Goal: Information Seeking & Learning: Learn about a topic

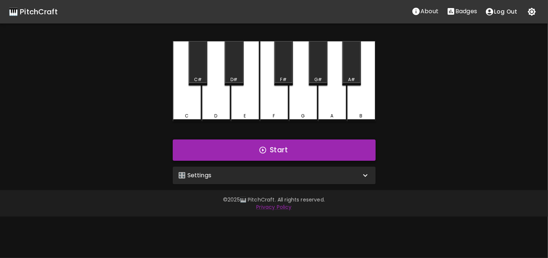
click at [285, 150] on button "Start" at bounding box center [274, 150] width 203 height 21
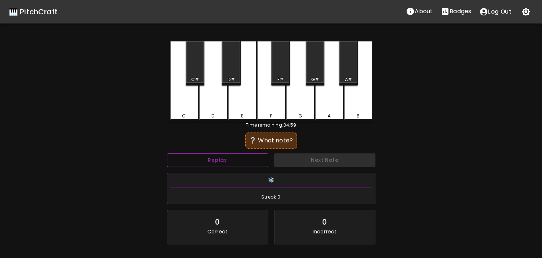
click at [259, 162] on button "Replay" at bounding box center [217, 161] width 101 height 14
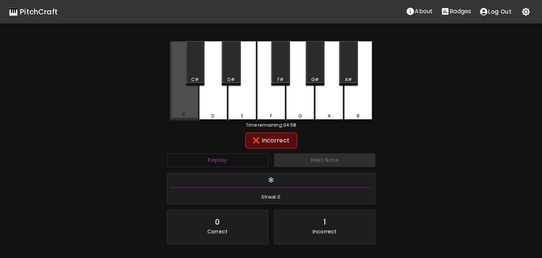
click at [187, 110] on div "C" at bounding box center [184, 80] width 29 height 79
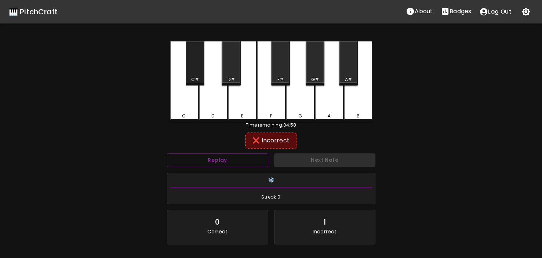
click at [188, 71] on div "C#" at bounding box center [195, 63] width 19 height 44
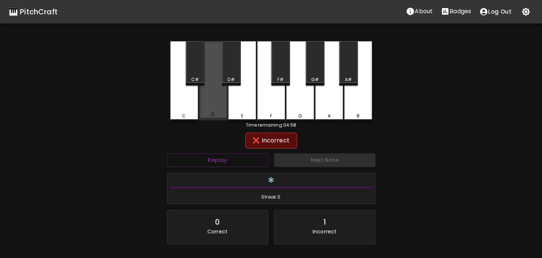
drag, startPoint x: 224, startPoint y: 111, endPoint x: 228, endPoint y: 69, distance: 41.7
click at [224, 111] on div "D" at bounding box center [213, 80] width 29 height 79
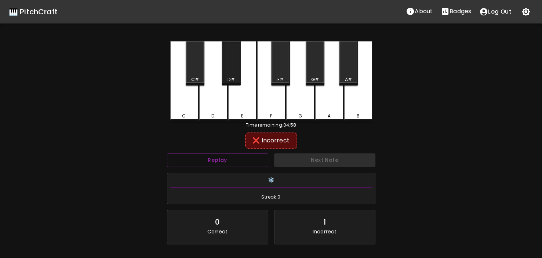
drag, startPoint x: 228, startPoint y: 67, endPoint x: 239, endPoint y: 92, distance: 27.0
click at [229, 69] on div "D#" at bounding box center [231, 63] width 19 height 44
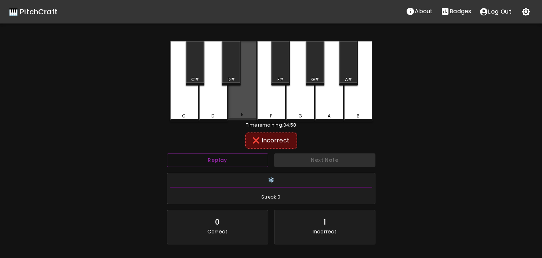
drag, startPoint x: 244, startPoint y: 104, endPoint x: 257, endPoint y: 94, distance: 16.6
click at [245, 104] on div "E" at bounding box center [242, 80] width 29 height 79
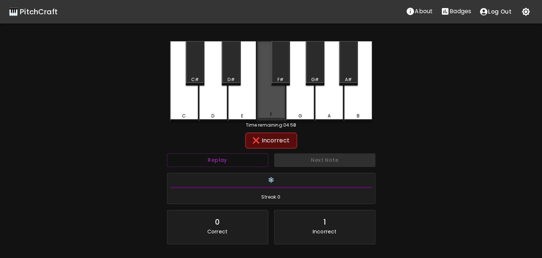
drag, startPoint x: 257, startPoint y: 94, endPoint x: 271, endPoint y: 78, distance: 20.6
click at [260, 91] on div "F" at bounding box center [271, 80] width 29 height 79
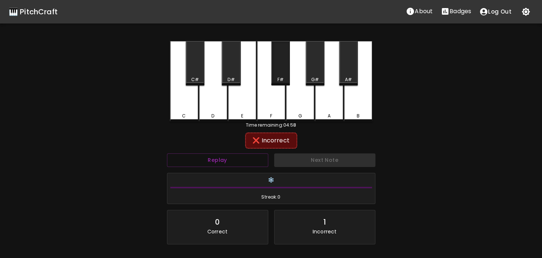
drag, startPoint x: 282, startPoint y: 64, endPoint x: 290, endPoint y: 77, distance: 15.9
click at [284, 68] on div "F#" at bounding box center [280, 63] width 19 height 44
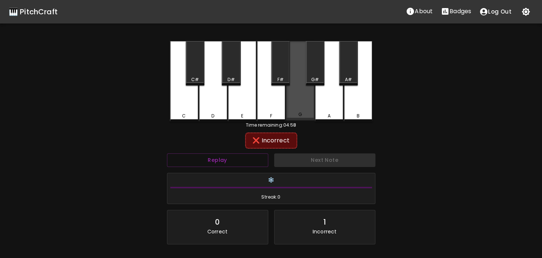
click at [299, 93] on div "G" at bounding box center [300, 80] width 29 height 79
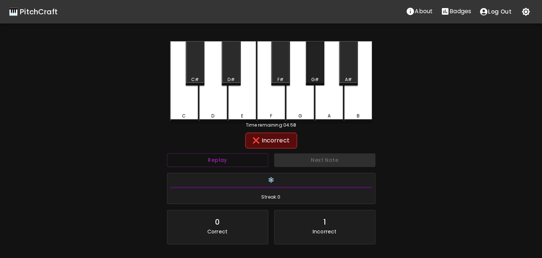
drag, startPoint x: 311, startPoint y: 69, endPoint x: 323, endPoint y: 91, distance: 25.0
click at [323, 91] on div "C C# D D# E F F# G G# A A# B" at bounding box center [271, 81] width 203 height 81
click at [324, 96] on div "A" at bounding box center [329, 81] width 29 height 81
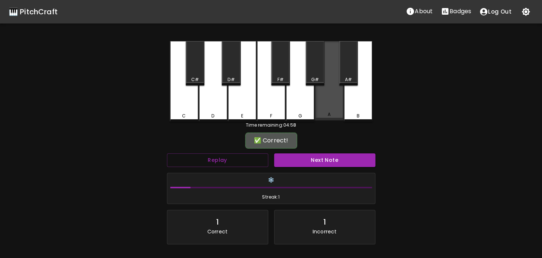
click at [325, 97] on div "A" at bounding box center [329, 80] width 29 height 79
click at [327, 98] on div "A" at bounding box center [329, 80] width 29 height 79
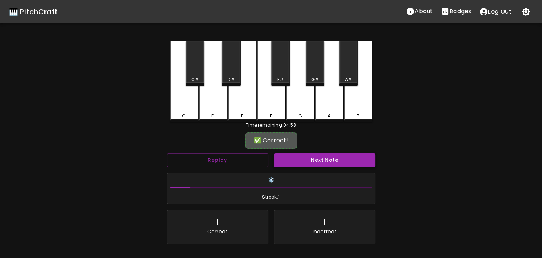
click at [311, 158] on button "Next Note" at bounding box center [324, 161] width 101 height 14
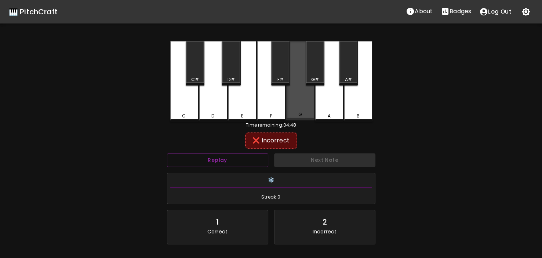
click at [299, 106] on div "G" at bounding box center [300, 80] width 29 height 79
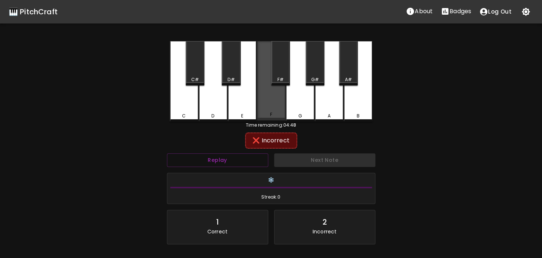
click at [279, 104] on div "F" at bounding box center [271, 80] width 29 height 79
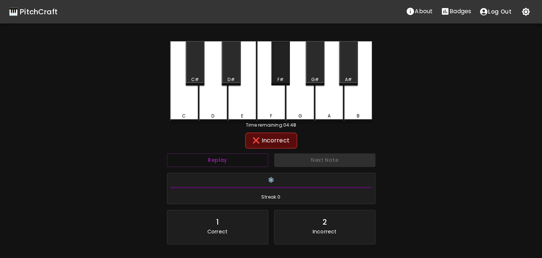
click at [279, 66] on div "F#" at bounding box center [280, 63] width 19 height 44
click at [320, 72] on div "G#" at bounding box center [315, 63] width 19 height 44
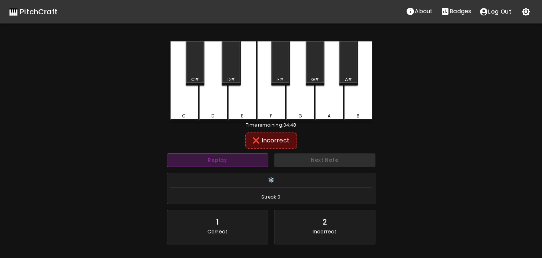
click at [246, 158] on button "Replay" at bounding box center [217, 161] width 101 height 14
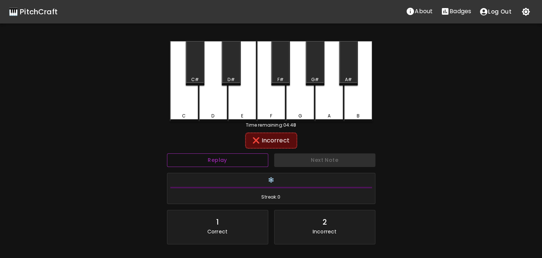
click at [246, 158] on button "Replay" at bounding box center [217, 161] width 101 height 14
click at [343, 69] on div "A#" at bounding box center [348, 63] width 19 height 44
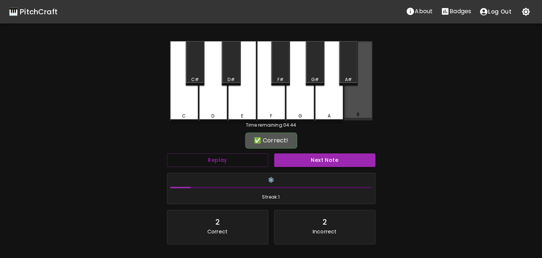
drag, startPoint x: 359, startPoint y: 99, endPoint x: 353, endPoint y: 108, distance: 11.2
click at [358, 100] on div "B" at bounding box center [358, 80] width 29 height 79
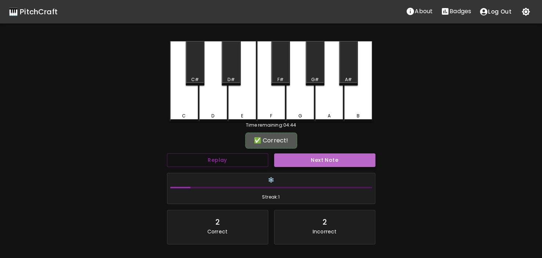
click at [332, 155] on button "Next Note" at bounding box center [324, 161] width 101 height 14
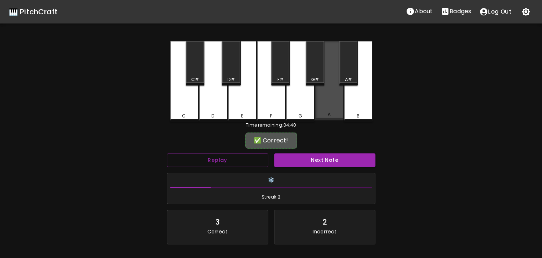
click at [321, 116] on div "A" at bounding box center [329, 114] width 27 height 7
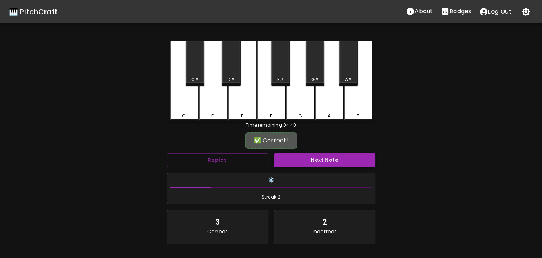
click at [320, 155] on button "Next Note" at bounding box center [324, 161] width 101 height 14
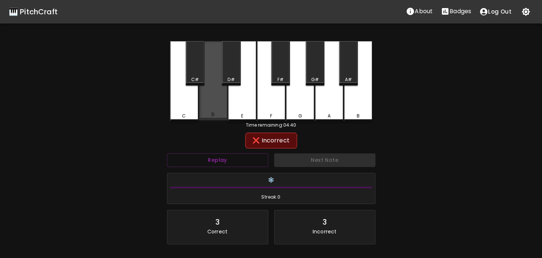
click at [221, 110] on div "D" at bounding box center [213, 80] width 29 height 79
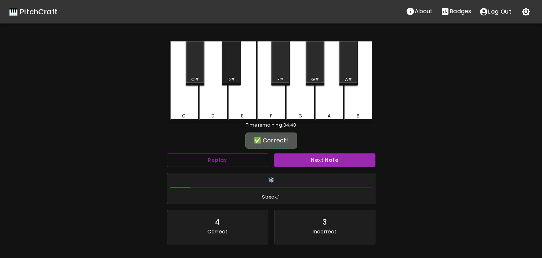
click at [228, 73] on div "D#" at bounding box center [231, 63] width 19 height 44
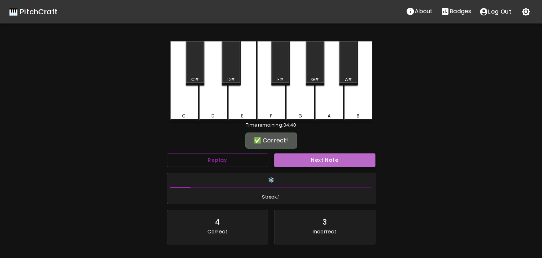
click at [336, 163] on button "Next Note" at bounding box center [324, 161] width 101 height 14
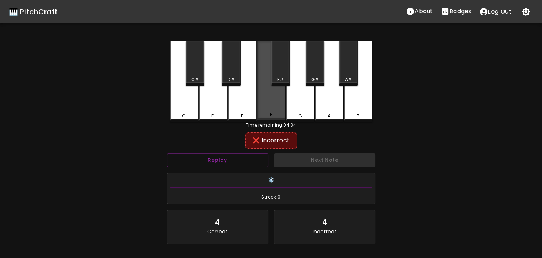
click at [272, 103] on div "F" at bounding box center [271, 80] width 29 height 79
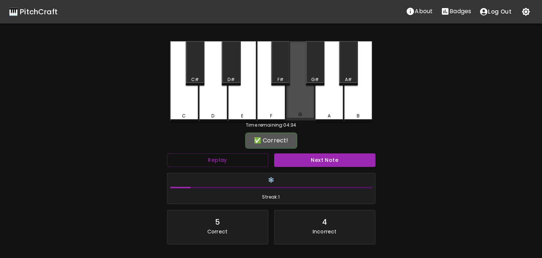
click at [305, 94] on div "G" at bounding box center [300, 80] width 29 height 79
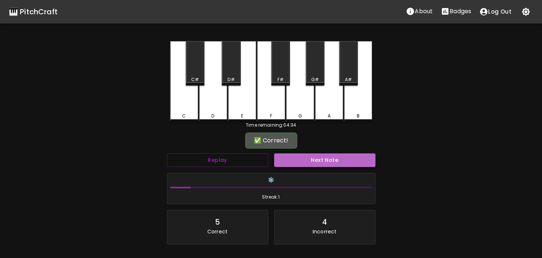
click at [323, 161] on button "Next Note" at bounding box center [324, 161] width 101 height 14
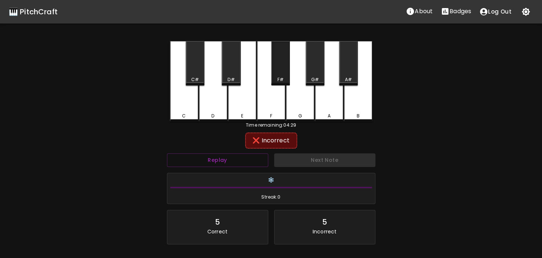
click at [277, 71] on div "F#" at bounding box center [280, 63] width 19 height 44
click at [231, 72] on div "D#" at bounding box center [231, 63] width 19 height 44
drag, startPoint x: 186, startPoint y: 75, endPoint x: 264, endPoint y: 101, distance: 82.1
click at [186, 75] on div "C#" at bounding box center [195, 63] width 19 height 44
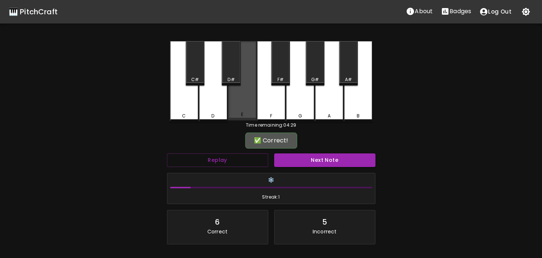
click at [250, 102] on div "E" at bounding box center [242, 80] width 29 height 79
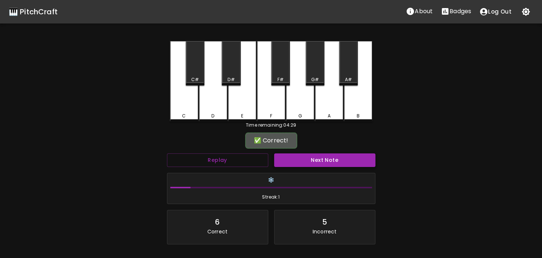
click at [310, 160] on button "Next Note" at bounding box center [324, 161] width 101 height 14
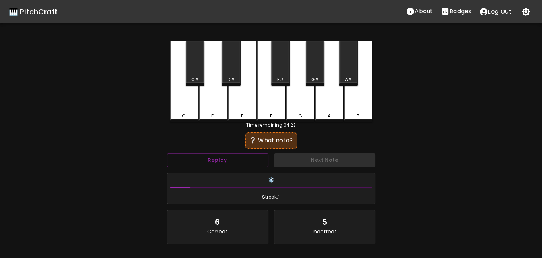
click at [326, 106] on div "A" at bounding box center [329, 81] width 29 height 81
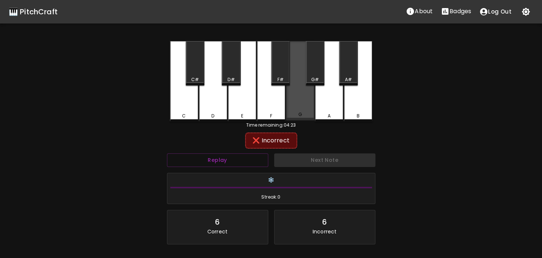
click at [307, 103] on div "G" at bounding box center [300, 80] width 29 height 79
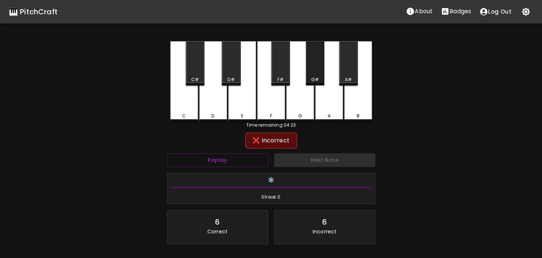
click at [317, 77] on div "G#" at bounding box center [315, 79] width 8 height 7
drag, startPoint x: 346, startPoint y: 72, endPoint x: 354, endPoint y: 86, distance: 15.9
click at [347, 74] on div "A#" at bounding box center [348, 63] width 19 height 44
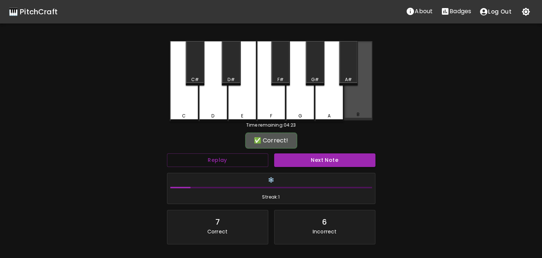
click at [366, 103] on div "B" at bounding box center [358, 80] width 29 height 79
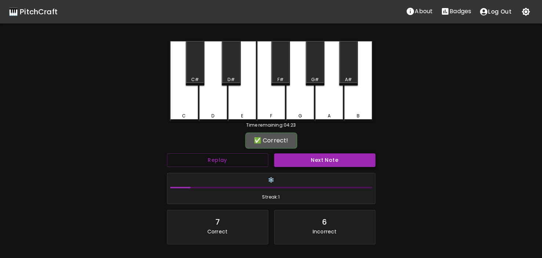
click at [348, 155] on button "Next Note" at bounding box center [324, 161] width 101 height 14
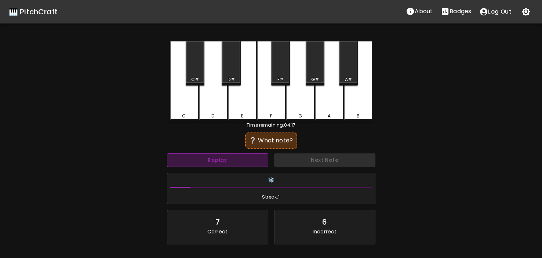
click at [235, 164] on button "Replay" at bounding box center [217, 161] width 101 height 14
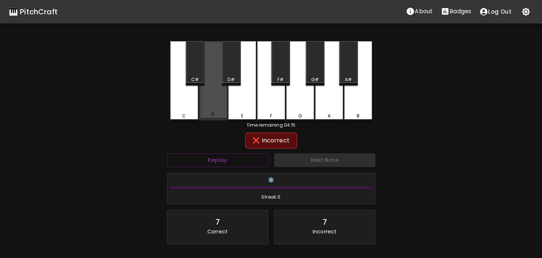
click at [208, 90] on div "D" at bounding box center [213, 80] width 29 height 79
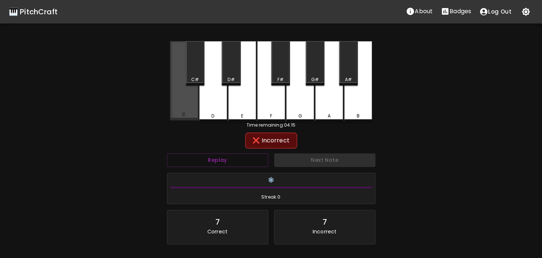
drag, startPoint x: 191, startPoint y: 104, endPoint x: 196, endPoint y: 60, distance: 44.4
click at [191, 100] on div "C" at bounding box center [184, 80] width 29 height 79
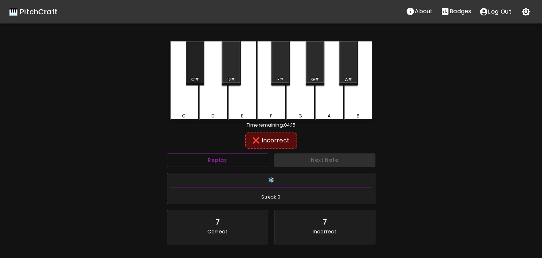
drag, startPoint x: 196, startPoint y: 60, endPoint x: 262, endPoint y: 68, distance: 66.3
click at [196, 60] on div "C#" at bounding box center [195, 63] width 19 height 44
drag, startPoint x: 262, startPoint y: 68, endPoint x: 251, endPoint y: 69, distance: 11.0
click at [261, 69] on div "F" at bounding box center [271, 81] width 29 height 81
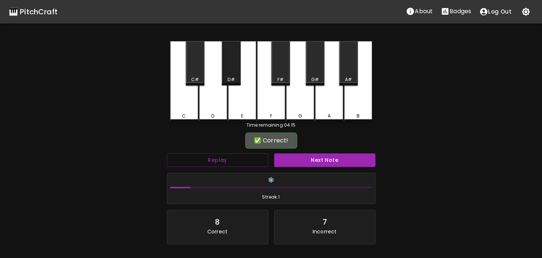
click at [237, 69] on div "D#" at bounding box center [231, 63] width 19 height 44
click at [269, 74] on div "F" at bounding box center [271, 81] width 29 height 81
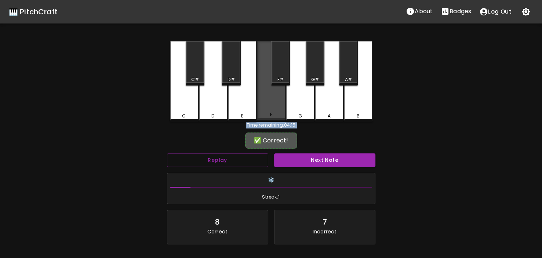
click at [269, 74] on div "F" at bounding box center [271, 80] width 29 height 79
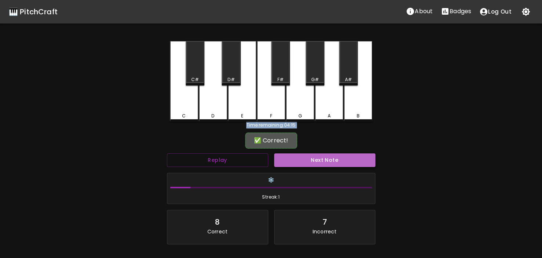
click at [308, 160] on button "Next Note" at bounding box center [324, 161] width 101 height 14
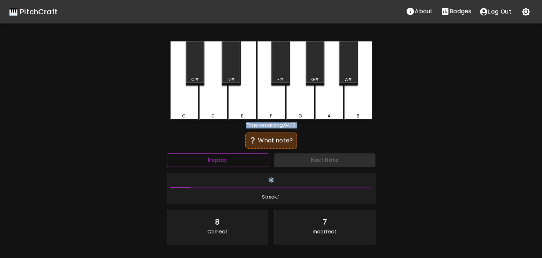
click at [231, 164] on button "Replay" at bounding box center [217, 161] width 101 height 14
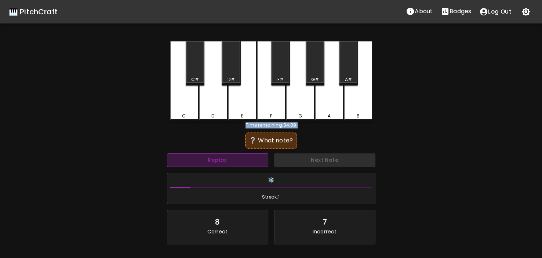
click at [231, 164] on button "Replay" at bounding box center [217, 161] width 101 height 14
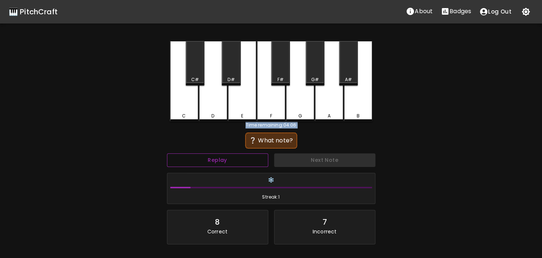
click at [231, 164] on button "Replay" at bounding box center [217, 161] width 101 height 14
click at [209, 147] on div "❔ What note?" at bounding box center [271, 140] width 209 height 18
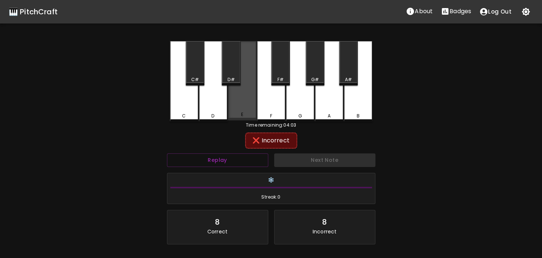
click at [231, 98] on div "E" at bounding box center [242, 80] width 29 height 79
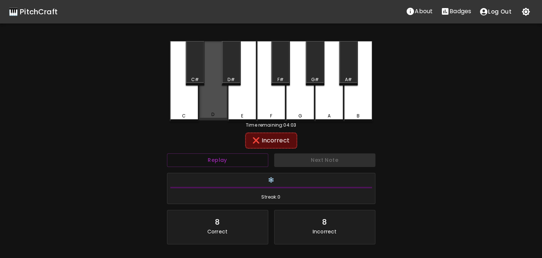
click at [224, 104] on div "D" at bounding box center [213, 80] width 29 height 79
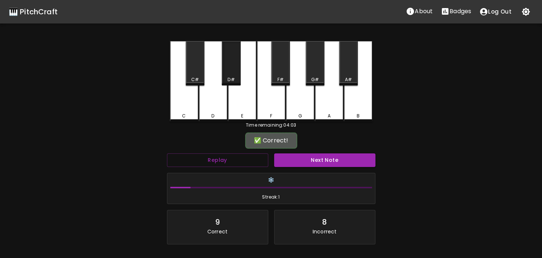
click at [234, 63] on div "D#" at bounding box center [231, 63] width 19 height 44
click at [307, 155] on button "Next Note" at bounding box center [324, 161] width 101 height 14
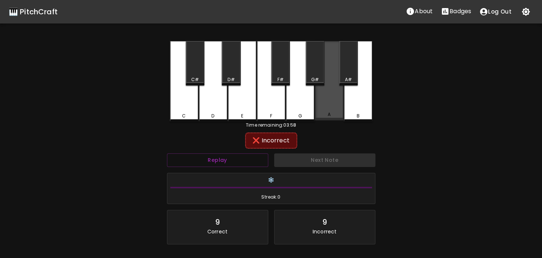
click at [329, 108] on div "A" at bounding box center [329, 80] width 29 height 79
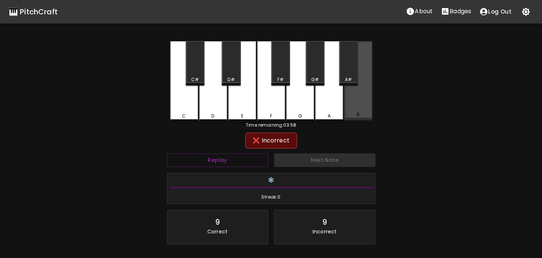
click at [364, 107] on div "B" at bounding box center [358, 80] width 29 height 79
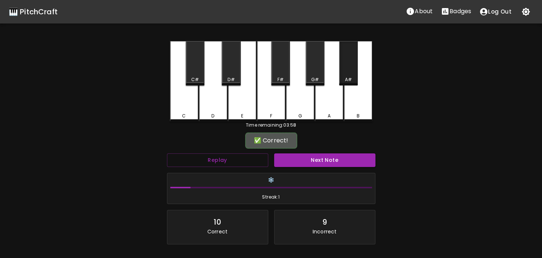
drag, startPoint x: 346, startPoint y: 64, endPoint x: 335, endPoint y: 133, distance: 70.3
click at [346, 64] on div "A#" at bounding box center [348, 63] width 19 height 44
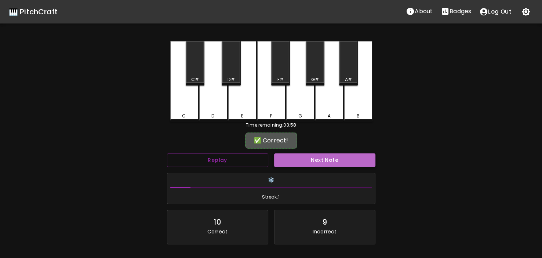
click at [331, 162] on button "Next Note" at bounding box center [324, 161] width 101 height 14
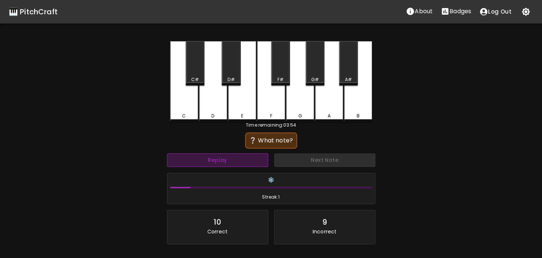
click at [209, 163] on button "Replay" at bounding box center [217, 161] width 101 height 14
click at [209, 162] on button "Replay" at bounding box center [217, 161] width 101 height 14
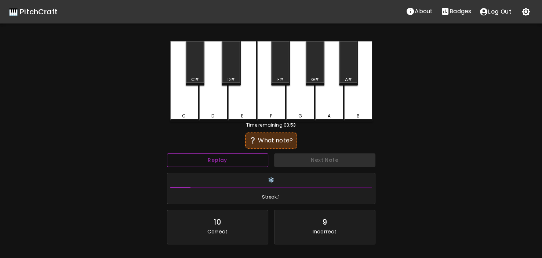
click at [209, 162] on button "Replay" at bounding box center [217, 161] width 101 height 14
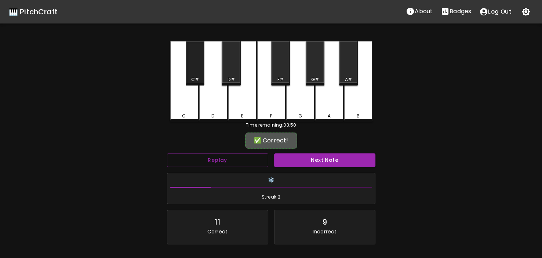
click at [198, 74] on div "C#" at bounding box center [195, 63] width 19 height 44
click at [315, 163] on button "Next Note" at bounding box center [324, 161] width 101 height 14
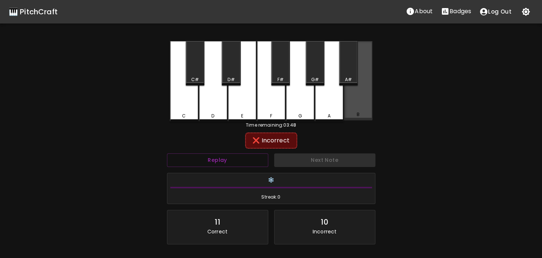
click at [347, 105] on div "B" at bounding box center [358, 80] width 29 height 79
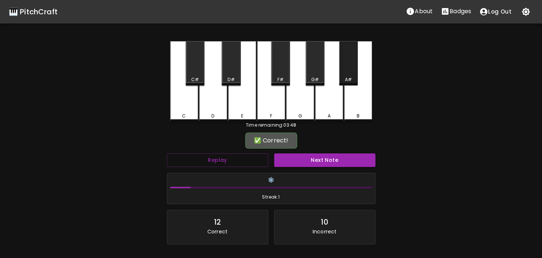
click at [350, 65] on div "A#" at bounding box center [348, 63] width 19 height 44
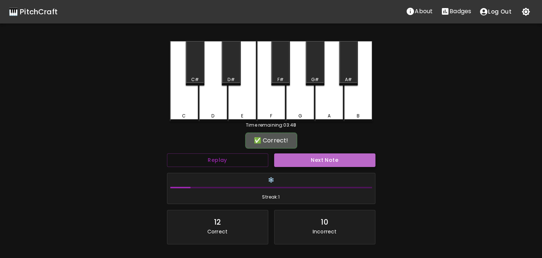
click at [326, 155] on button "Next Note" at bounding box center [324, 161] width 101 height 14
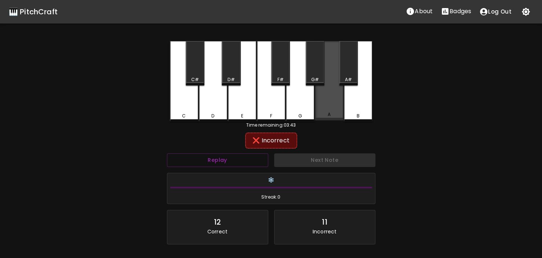
click at [324, 110] on div "A" at bounding box center [329, 80] width 29 height 79
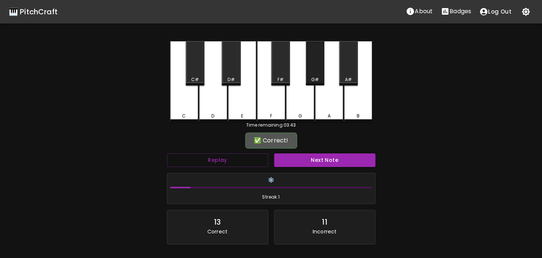
click at [317, 73] on div "G#" at bounding box center [315, 63] width 19 height 44
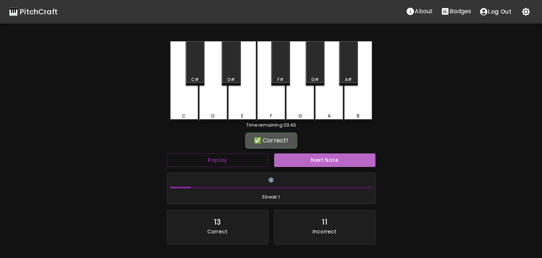
click at [330, 158] on button "Next Note" at bounding box center [324, 161] width 101 height 14
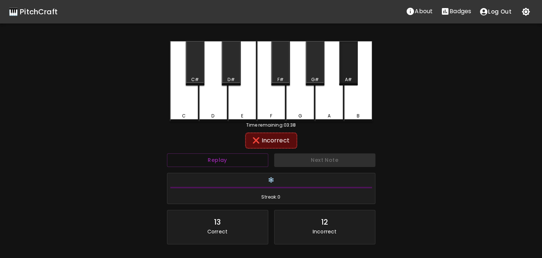
drag, startPoint x: 357, startPoint y: 76, endPoint x: 364, endPoint y: 95, distance: 20.0
click at [357, 79] on div "A#" at bounding box center [348, 63] width 19 height 44
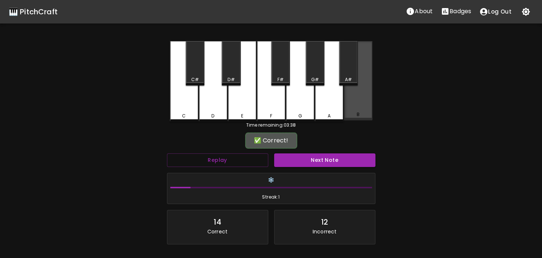
click at [364, 95] on div "B" at bounding box center [358, 80] width 29 height 79
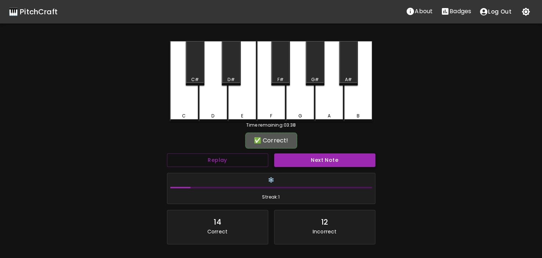
click at [348, 159] on button "Next Note" at bounding box center [324, 161] width 101 height 14
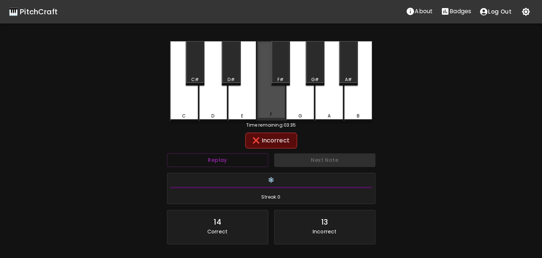
click at [274, 110] on div "F" at bounding box center [271, 80] width 29 height 79
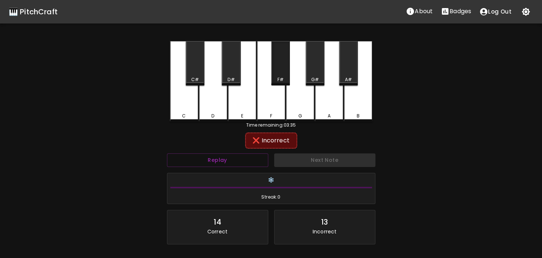
click at [276, 72] on div "F#" at bounding box center [280, 63] width 19 height 44
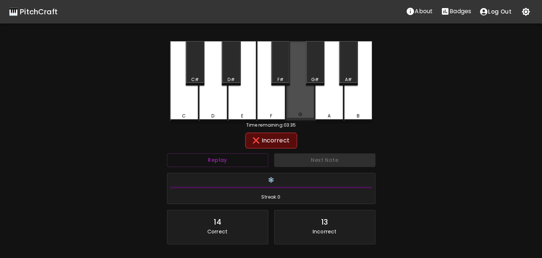
click at [289, 100] on div "G" at bounding box center [300, 80] width 29 height 79
click at [301, 79] on div "G" at bounding box center [300, 80] width 29 height 79
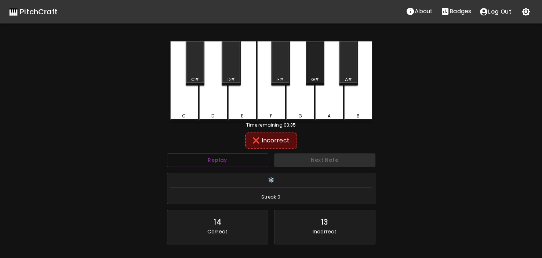
drag, startPoint x: 309, startPoint y: 76, endPoint x: 332, endPoint y: 127, distance: 55.9
click at [312, 81] on div "G#" at bounding box center [315, 63] width 19 height 44
drag, startPoint x: 332, startPoint y: 127, endPoint x: 329, endPoint y: 114, distance: 13.6
click at [330, 121] on div "C C# D D# E F F# G G# A A# B Time remaining: 03:35 ❌ Incorrect Replay Next Note…" at bounding box center [271, 166] width 220 height 251
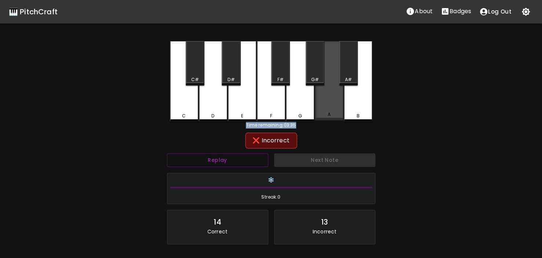
click at [329, 114] on div "A" at bounding box center [329, 114] width 3 height 7
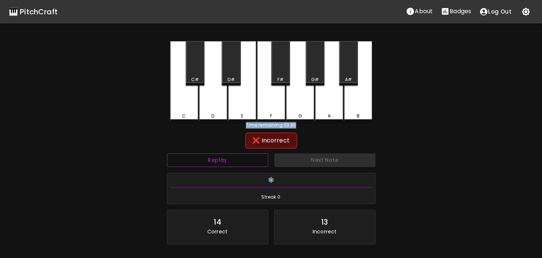
click at [243, 165] on button "Replay" at bounding box center [217, 161] width 101 height 14
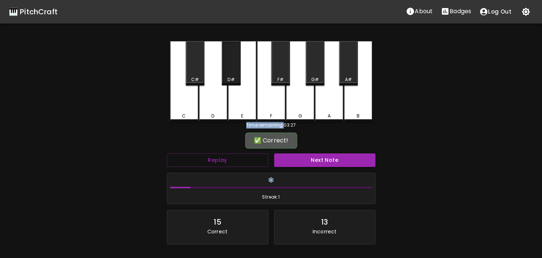
click at [228, 80] on div "D#" at bounding box center [231, 79] width 7 height 7
click at [333, 163] on button "Next Note" at bounding box center [324, 161] width 101 height 14
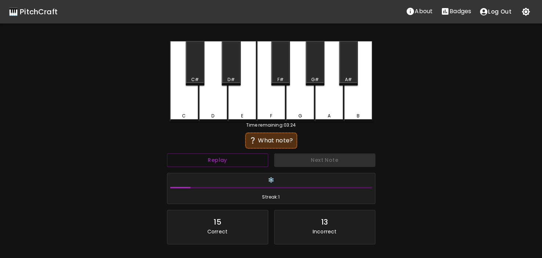
click at [220, 146] on div "❔ What note?" at bounding box center [271, 140] width 209 height 18
click at [217, 155] on button "Replay" at bounding box center [217, 161] width 101 height 14
click at [217, 158] on button "Replay" at bounding box center [217, 161] width 101 height 14
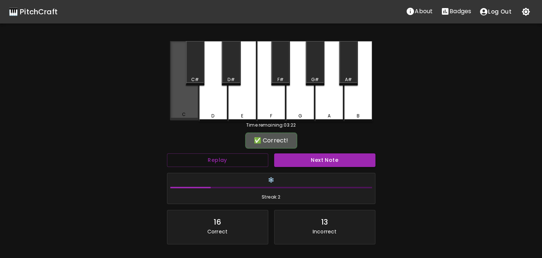
drag, startPoint x: 187, startPoint y: 94, endPoint x: 282, endPoint y: 152, distance: 110.9
click at [188, 95] on div "C" at bounding box center [184, 80] width 29 height 79
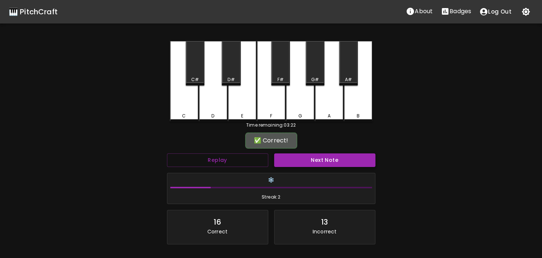
click at [316, 165] on button "Next Note" at bounding box center [324, 161] width 101 height 14
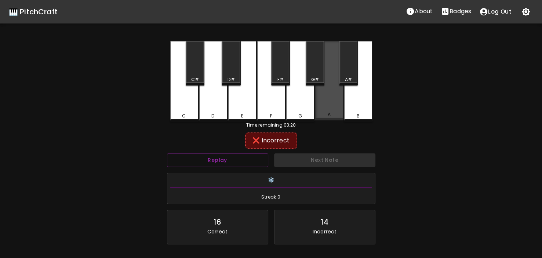
click at [324, 113] on div "A" at bounding box center [329, 114] width 27 height 7
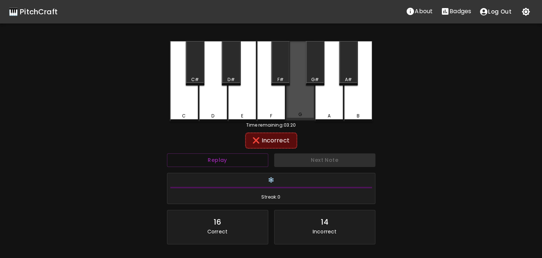
click at [310, 110] on div "G" at bounding box center [300, 80] width 29 height 79
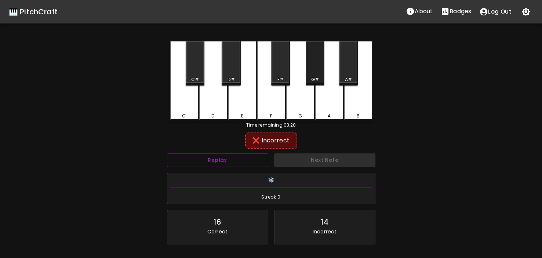
click at [317, 73] on div "G#" at bounding box center [315, 63] width 19 height 44
click at [277, 74] on div "F#" at bounding box center [280, 63] width 19 height 44
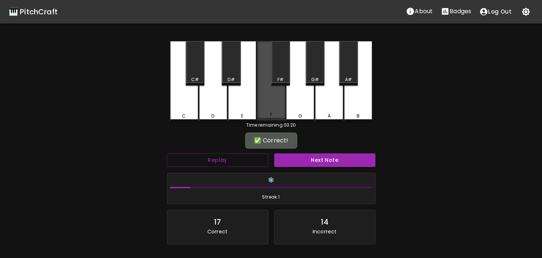
click at [277, 98] on div "F" at bounding box center [271, 80] width 29 height 79
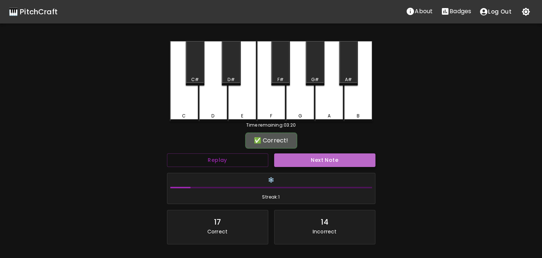
click at [308, 157] on button "Next Note" at bounding box center [324, 161] width 101 height 14
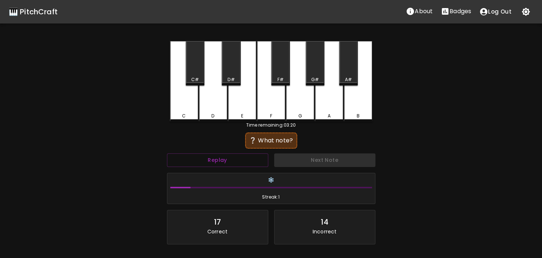
click at [223, 169] on div "Replay" at bounding box center [217, 160] width 107 height 19
click at [224, 161] on button "Replay" at bounding box center [217, 161] width 101 height 14
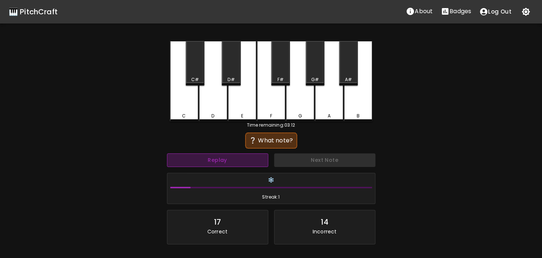
click at [224, 161] on button "Replay" at bounding box center [217, 161] width 101 height 14
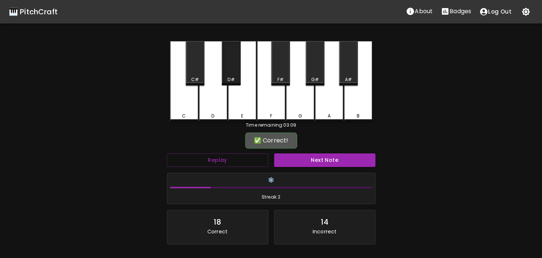
drag, startPoint x: 231, startPoint y: 66, endPoint x: 268, endPoint y: 137, distance: 79.7
click at [231, 69] on div "D#" at bounding box center [231, 63] width 19 height 44
click at [294, 158] on button "Next Note" at bounding box center [324, 161] width 101 height 14
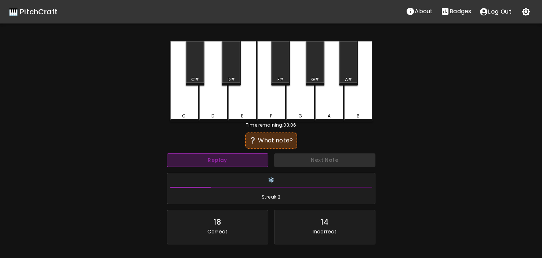
click at [252, 162] on button "Replay" at bounding box center [217, 161] width 101 height 14
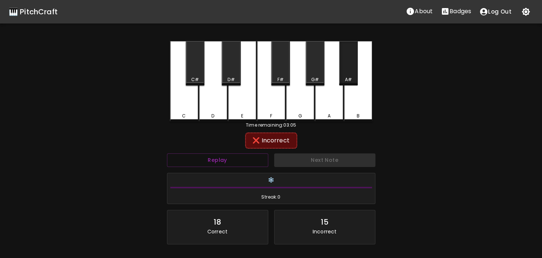
click at [351, 75] on div "A#" at bounding box center [348, 63] width 19 height 44
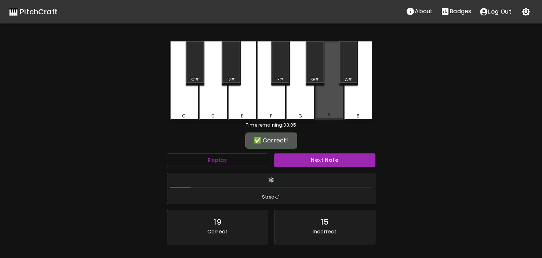
drag, startPoint x: 338, startPoint y: 107, endPoint x: 340, endPoint y: 144, distance: 37.5
click at [338, 108] on div "A" at bounding box center [329, 80] width 29 height 79
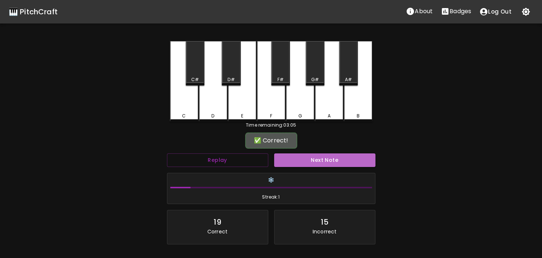
click at [339, 157] on button "Next Note" at bounding box center [324, 161] width 101 height 14
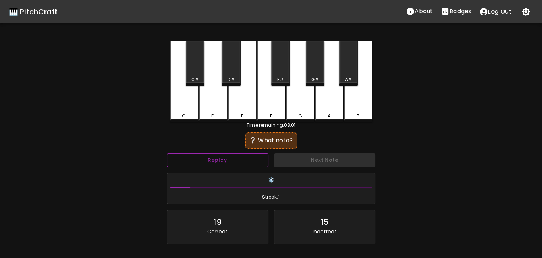
click at [216, 165] on button "Replay" at bounding box center [217, 161] width 101 height 14
click at [215, 164] on button "Replay" at bounding box center [217, 161] width 101 height 14
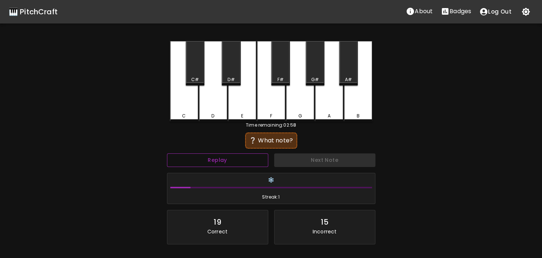
click at [215, 164] on button "Replay" at bounding box center [217, 161] width 101 height 14
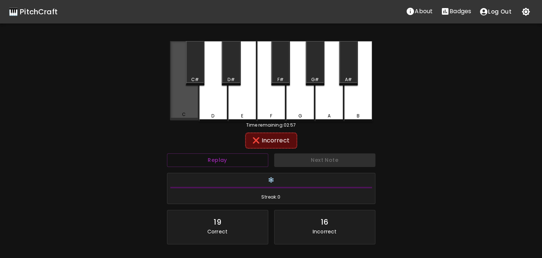
click at [180, 99] on div "C" at bounding box center [184, 80] width 29 height 79
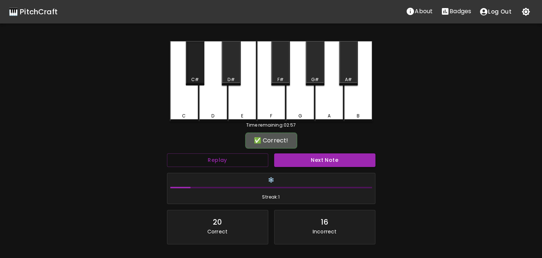
drag, startPoint x: 196, startPoint y: 77, endPoint x: 197, endPoint y: 82, distance: 4.3
click at [196, 79] on div "C#" at bounding box center [195, 79] width 8 height 7
click at [298, 158] on button "Next Note" at bounding box center [324, 161] width 101 height 14
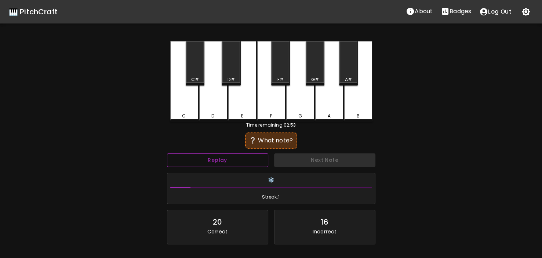
click at [220, 154] on button "Replay" at bounding box center [217, 161] width 101 height 14
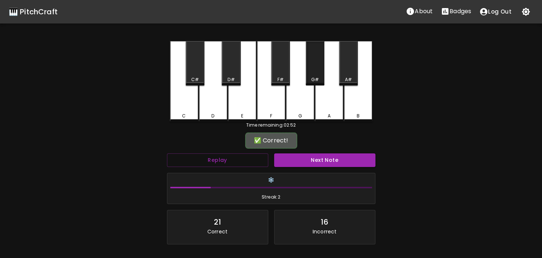
click at [318, 84] on div "G#" at bounding box center [315, 63] width 19 height 44
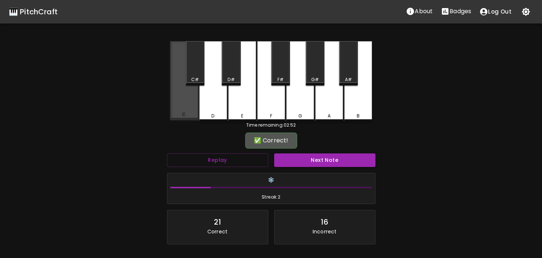
drag, startPoint x: 192, startPoint y: 113, endPoint x: 194, endPoint y: 103, distance: 10.8
click at [192, 113] on div "C" at bounding box center [184, 114] width 27 height 7
click at [196, 89] on div "C" at bounding box center [184, 80] width 29 height 79
click at [184, 51] on div "C" at bounding box center [184, 80] width 29 height 79
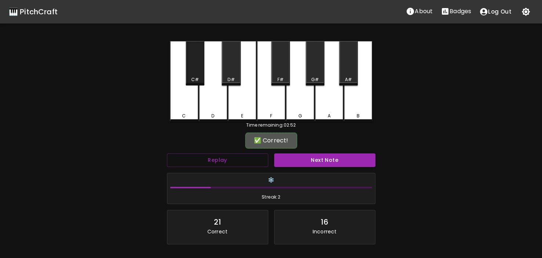
drag, startPoint x: 197, startPoint y: 67, endPoint x: 191, endPoint y: 97, distance: 30.3
click at [196, 69] on div "C#" at bounding box center [195, 63] width 19 height 44
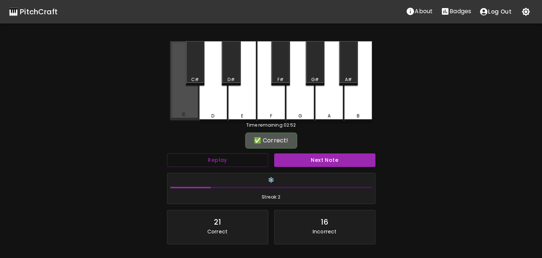
drag, startPoint x: 191, startPoint y: 97, endPoint x: 195, endPoint y: 77, distance: 19.8
click at [192, 92] on div "C" at bounding box center [184, 80] width 29 height 79
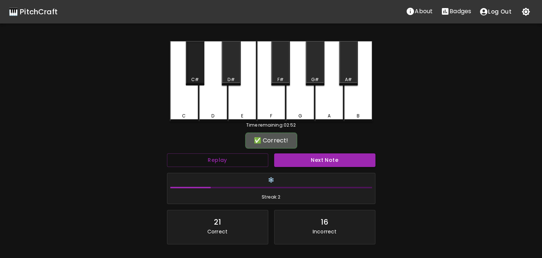
drag, startPoint x: 195, startPoint y: 71, endPoint x: 205, endPoint y: 92, distance: 23.5
click at [199, 79] on div "C#" at bounding box center [195, 63] width 19 height 44
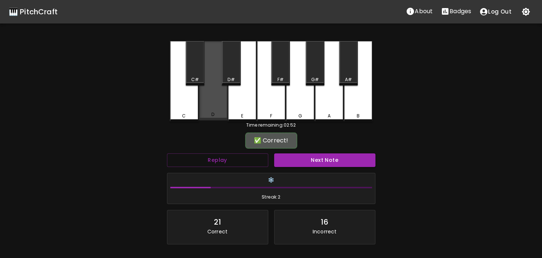
drag, startPoint x: 217, startPoint y: 120, endPoint x: 205, endPoint y: 104, distance: 19.7
click at [214, 118] on div "D" at bounding box center [213, 80] width 29 height 79
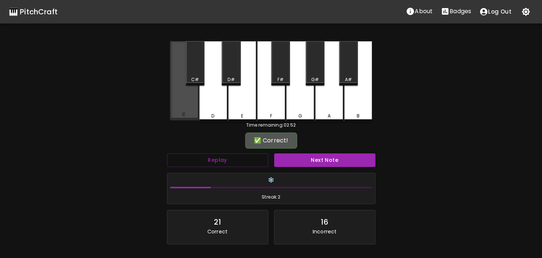
drag, startPoint x: 196, startPoint y: 97, endPoint x: 198, endPoint y: 89, distance: 7.8
click at [198, 90] on div "C" at bounding box center [184, 80] width 29 height 79
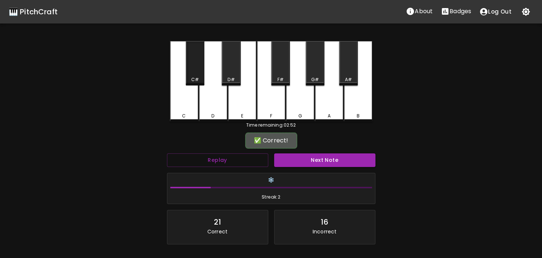
drag, startPoint x: 199, startPoint y: 75, endPoint x: 195, endPoint y: 93, distance: 18.5
click at [199, 76] on div "C#" at bounding box center [195, 63] width 19 height 44
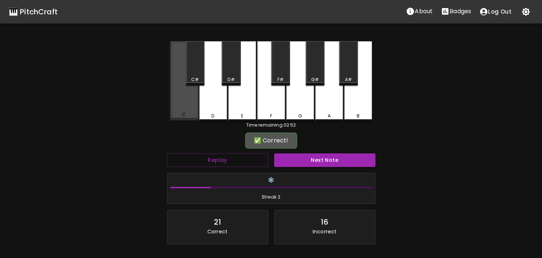
drag, startPoint x: 191, startPoint y: 103, endPoint x: 194, endPoint y: 95, distance: 8.4
click at [194, 97] on div "C" at bounding box center [184, 80] width 29 height 79
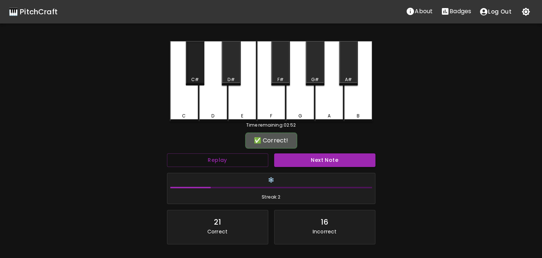
drag, startPoint x: 198, startPoint y: 67, endPoint x: 194, endPoint y: 91, distance: 23.8
click at [198, 68] on div "C#" at bounding box center [195, 63] width 19 height 44
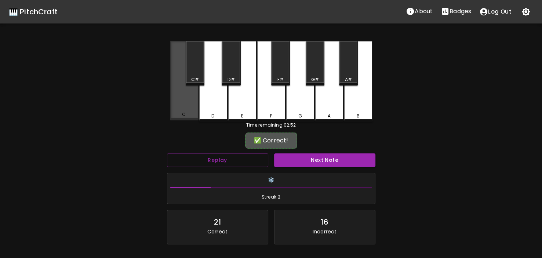
drag, startPoint x: 190, startPoint y: 97, endPoint x: 195, endPoint y: 66, distance: 32.1
click at [196, 78] on div "C C# D D# E F F# G G# A A# B" at bounding box center [271, 81] width 203 height 81
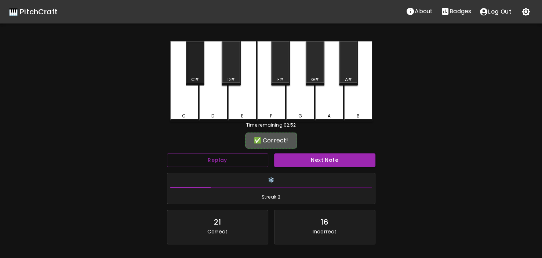
drag, startPoint x: 195, startPoint y: 66, endPoint x: 198, endPoint y: 73, distance: 7.3
click at [196, 68] on div "C#" at bounding box center [195, 63] width 19 height 44
click at [292, 155] on button "Next Note" at bounding box center [324, 161] width 101 height 14
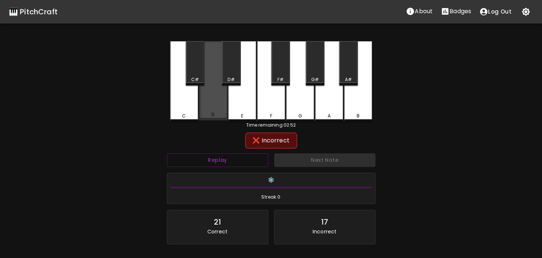
drag, startPoint x: 219, startPoint y: 100, endPoint x: 220, endPoint y: 90, distance: 10.4
click at [219, 98] on div "D" at bounding box center [213, 80] width 29 height 79
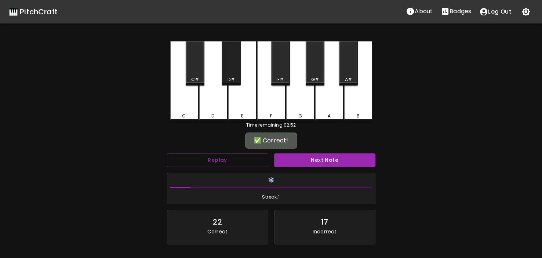
drag, startPoint x: 231, startPoint y: 69, endPoint x: 232, endPoint y: 77, distance: 8.2
click at [232, 77] on div "D#" at bounding box center [231, 63] width 19 height 44
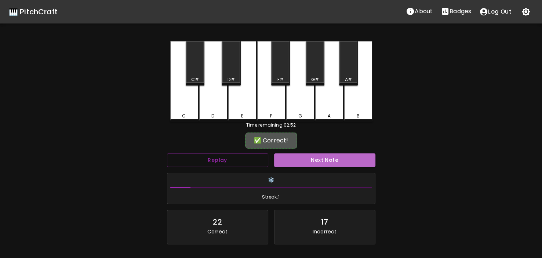
click at [293, 155] on button "Next Note" at bounding box center [324, 161] width 101 height 14
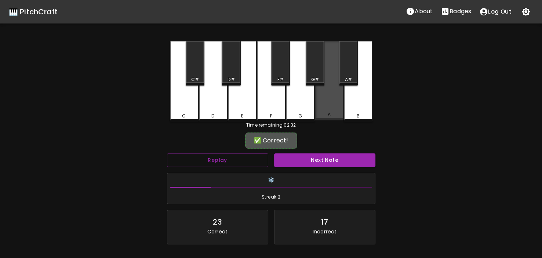
drag, startPoint x: 337, startPoint y: 94, endPoint x: 333, endPoint y: 134, distance: 40.6
click at [337, 94] on div "A" at bounding box center [329, 80] width 29 height 79
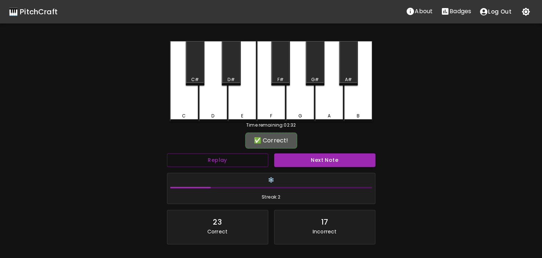
click at [325, 164] on button "Next Note" at bounding box center [324, 161] width 101 height 14
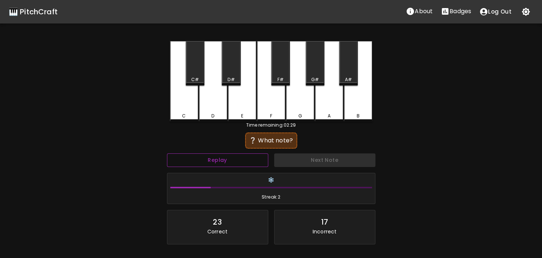
click at [233, 160] on button "Replay" at bounding box center [217, 161] width 101 height 14
click at [208, 163] on button "Replay" at bounding box center [217, 161] width 101 height 14
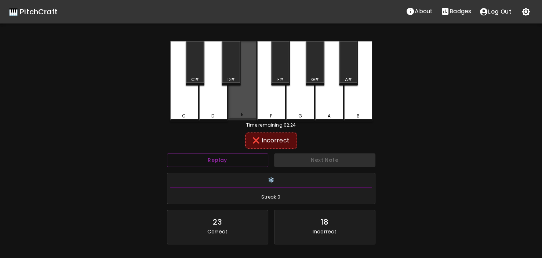
click at [254, 95] on div "E" at bounding box center [242, 80] width 29 height 79
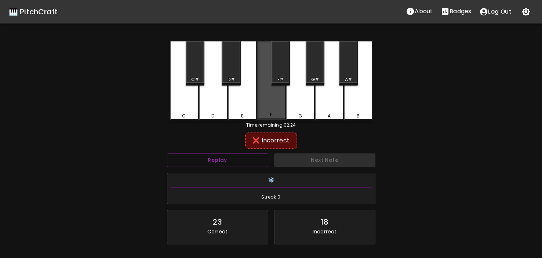
drag, startPoint x: 270, startPoint y: 92, endPoint x: 274, endPoint y: 82, distance: 10.9
click at [271, 88] on div "F" at bounding box center [271, 80] width 29 height 79
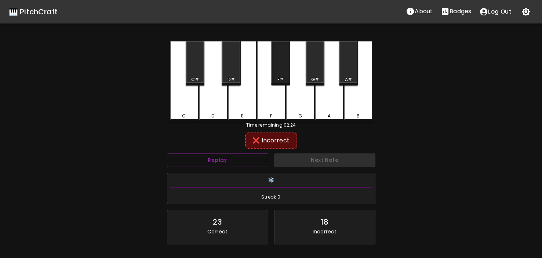
drag, startPoint x: 281, startPoint y: 71, endPoint x: 288, endPoint y: 87, distance: 18.3
click at [282, 78] on div "F#" at bounding box center [280, 63] width 19 height 44
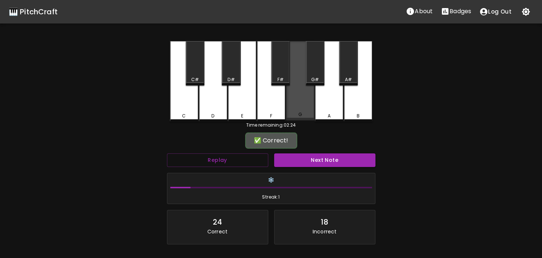
click at [295, 96] on div "G" at bounding box center [300, 80] width 29 height 79
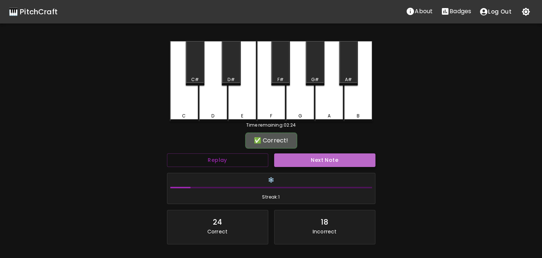
click at [289, 158] on button "Next Note" at bounding box center [324, 161] width 101 height 14
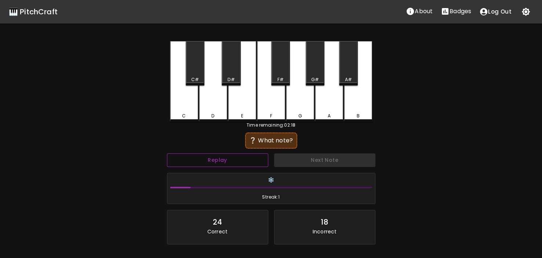
click at [244, 163] on button "Replay" at bounding box center [217, 161] width 101 height 14
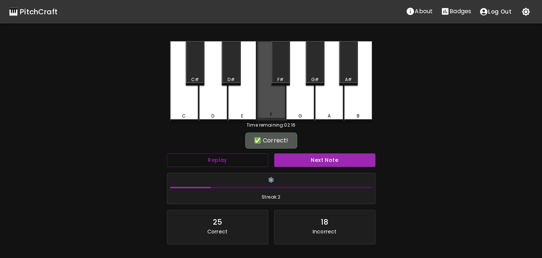
click at [271, 96] on div "F" at bounding box center [271, 80] width 29 height 79
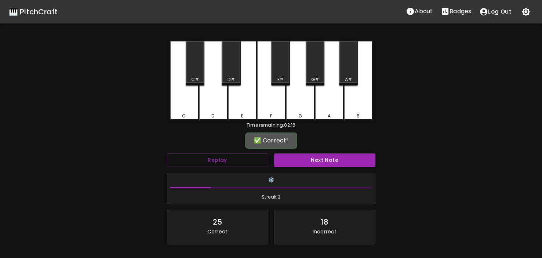
click at [307, 163] on button "Next Note" at bounding box center [324, 161] width 101 height 14
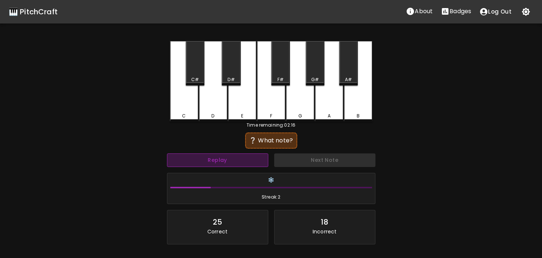
click at [239, 163] on button "Replay" at bounding box center [217, 161] width 101 height 14
click at [229, 158] on button "Replay" at bounding box center [217, 161] width 101 height 14
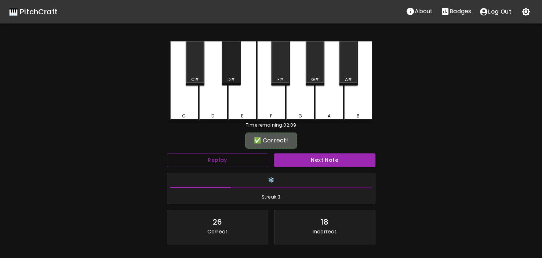
drag, startPoint x: 236, startPoint y: 79, endPoint x: 239, endPoint y: 94, distance: 14.6
click at [236, 81] on div "D#" at bounding box center [231, 79] width 17 height 7
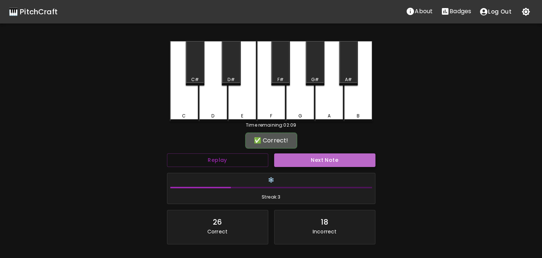
click at [296, 161] on button "Next Note" at bounding box center [324, 161] width 101 height 14
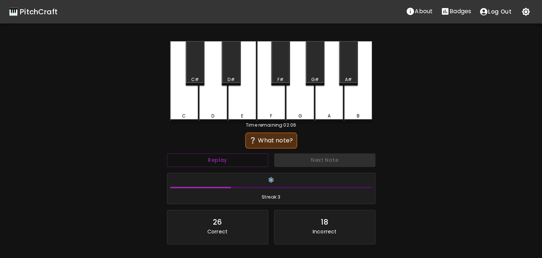
click at [295, 161] on div "Next Note" at bounding box center [324, 160] width 107 height 19
click at [258, 166] on button "Replay" at bounding box center [217, 161] width 101 height 14
click at [257, 165] on button "Replay" at bounding box center [217, 161] width 101 height 14
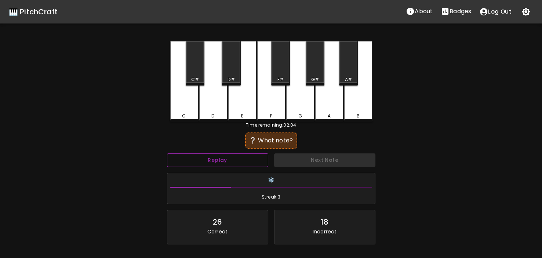
click at [257, 165] on button "Replay" at bounding box center [217, 161] width 101 height 14
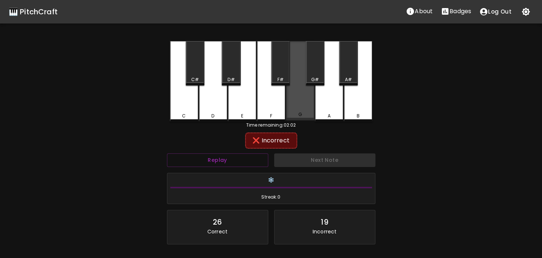
click at [308, 98] on div "G" at bounding box center [300, 80] width 29 height 79
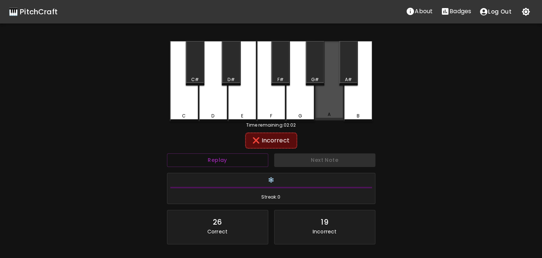
click at [325, 63] on div "A" at bounding box center [329, 80] width 29 height 79
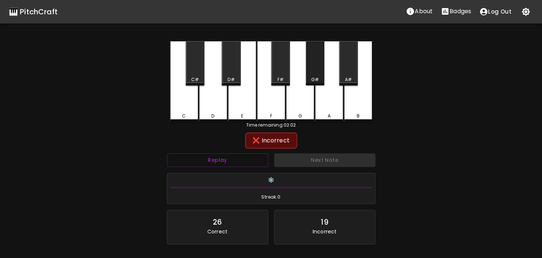
click at [321, 65] on div "G#" at bounding box center [315, 63] width 19 height 44
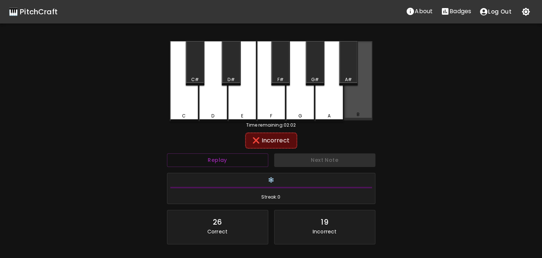
drag, startPoint x: 368, startPoint y: 77, endPoint x: 362, endPoint y: 75, distance: 6.6
click at [366, 76] on div "B" at bounding box center [358, 80] width 29 height 79
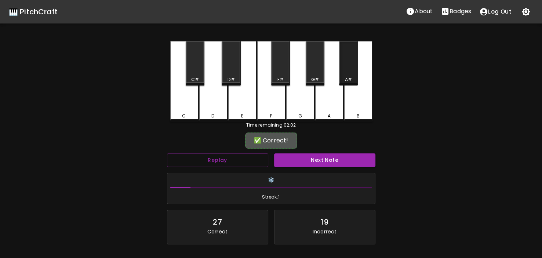
drag, startPoint x: 355, startPoint y: 71, endPoint x: 346, endPoint y: 113, distance: 43.5
click at [354, 76] on div "A#" at bounding box center [348, 63] width 19 height 44
click at [318, 170] on div "❄️ Streak: 1" at bounding box center [271, 188] width 214 height 37
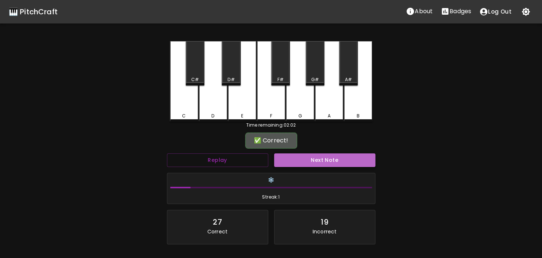
click at [316, 161] on button "Next Note" at bounding box center [324, 161] width 101 height 14
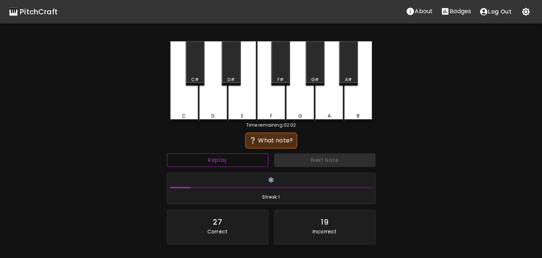
click at [219, 161] on button "Replay" at bounding box center [217, 161] width 101 height 14
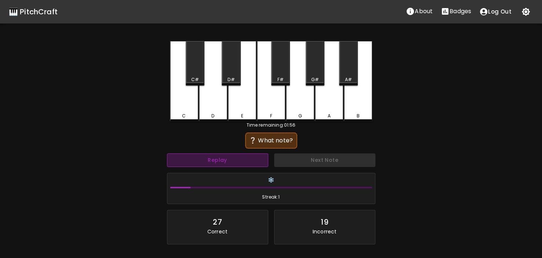
click at [219, 161] on button "Replay" at bounding box center [217, 161] width 101 height 14
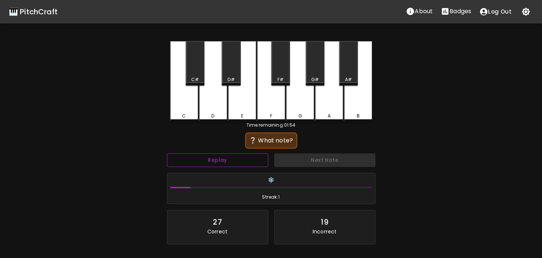
click at [219, 161] on button "Replay" at bounding box center [217, 161] width 101 height 14
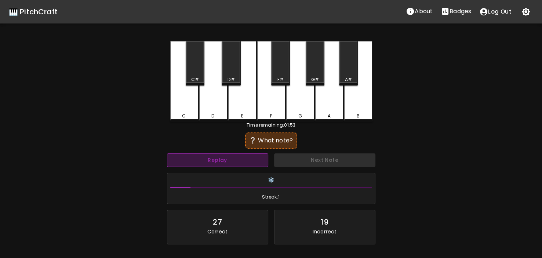
click at [219, 161] on button "Replay" at bounding box center [217, 161] width 101 height 14
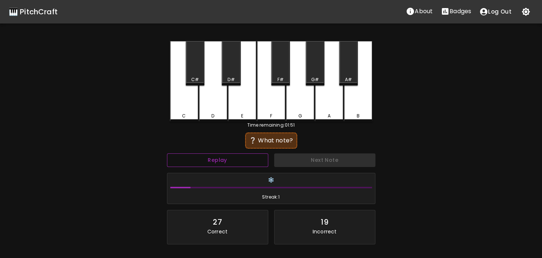
click at [219, 161] on button "Replay" at bounding box center [217, 161] width 101 height 14
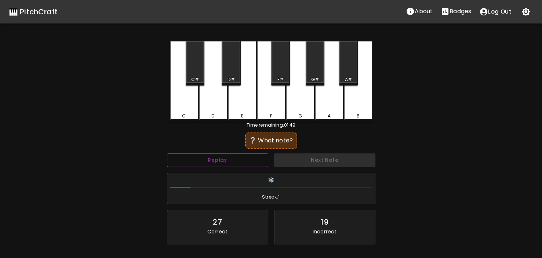
click at [219, 161] on button "Replay" at bounding box center [217, 161] width 101 height 14
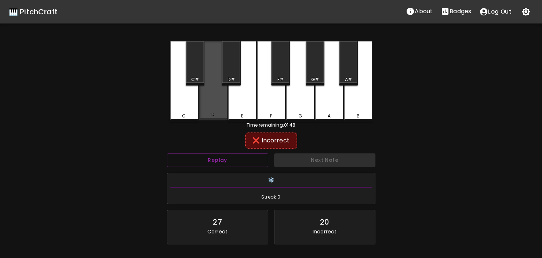
drag, startPoint x: 225, startPoint y: 93, endPoint x: 234, endPoint y: 75, distance: 19.9
click at [225, 92] on div "D" at bounding box center [213, 80] width 29 height 79
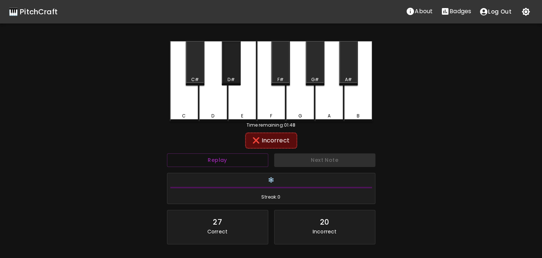
click at [234, 74] on div "D#" at bounding box center [231, 63] width 19 height 44
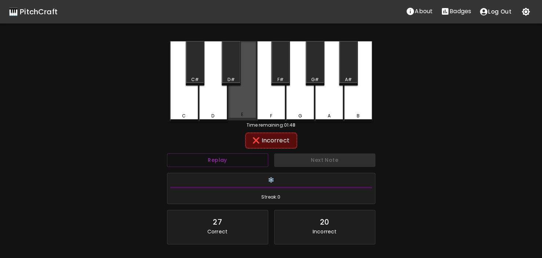
click at [251, 107] on div "E" at bounding box center [242, 80] width 29 height 79
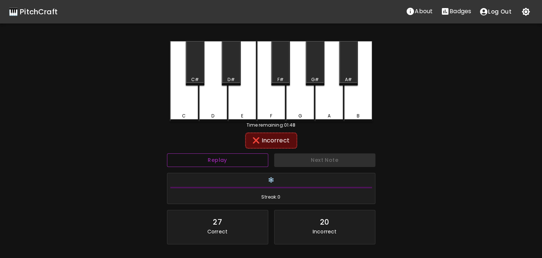
click at [236, 163] on button "Replay" at bounding box center [217, 161] width 101 height 14
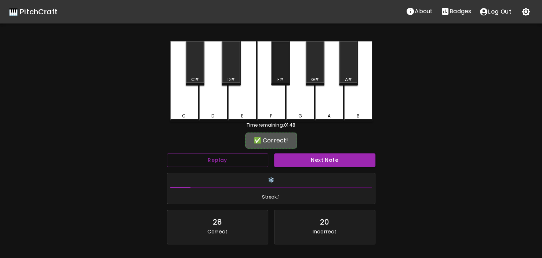
drag, startPoint x: 275, startPoint y: 70, endPoint x: 278, endPoint y: 87, distance: 17.1
click at [275, 73] on div "F#" at bounding box center [280, 63] width 19 height 44
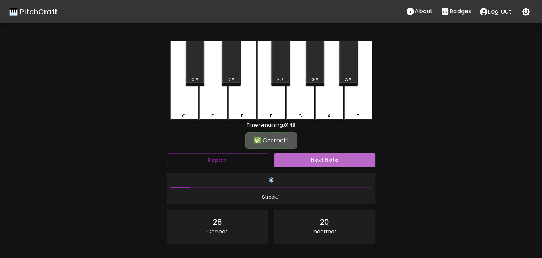
click at [306, 158] on button "Next Note" at bounding box center [324, 161] width 101 height 14
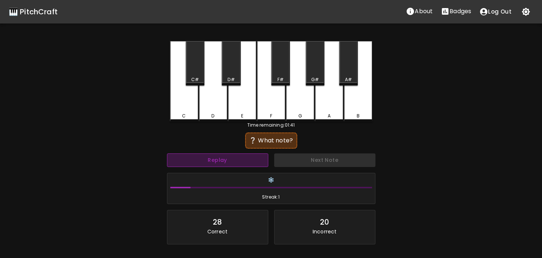
click at [243, 165] on button "Replay" at bounding box center [217, 161] width 101 height 14
click at [245, 164] on button "Replay" at bounding box center [217, 161] width 101 height 14
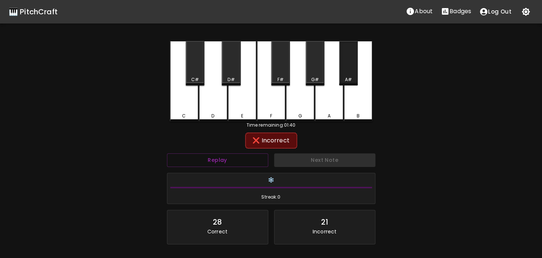
click at [351, 71] on div "A#" at bounding box center [348, 63] width 19 height 44
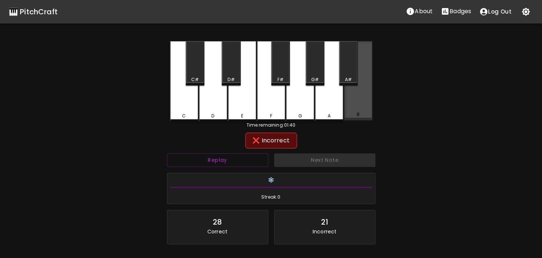
click at [355, 99] on div "B" at bounding box center [358, 80] width 29 height 79
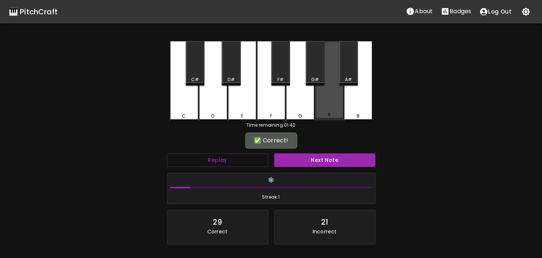
click at [322, 106] on div "A" at bounding box center [329, 80] width 29 height 79
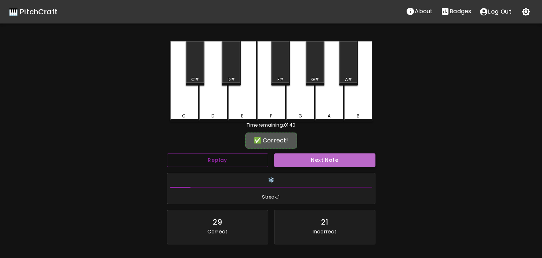
click at [329, 160] on button "Next Note" at bounding box center [324, 161] width 101 height 14
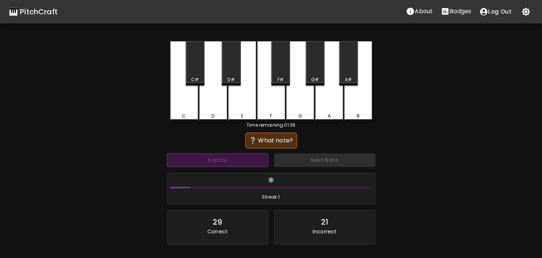
click at [229, 162] on button "Replay" at bounding box center [217, 161] width 101 height 14
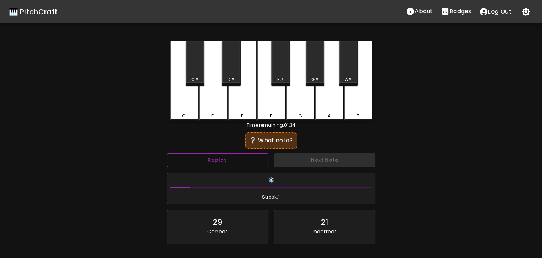
click at [229, 162] on button "Replay" at bounding box center [217, 161] width 101 height 14
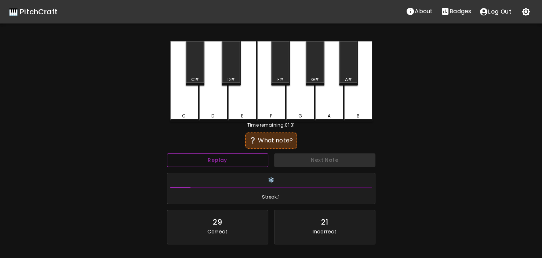
click at [229, 162] on button "Replay" at bounding box center [217, 161] width 101 height 14
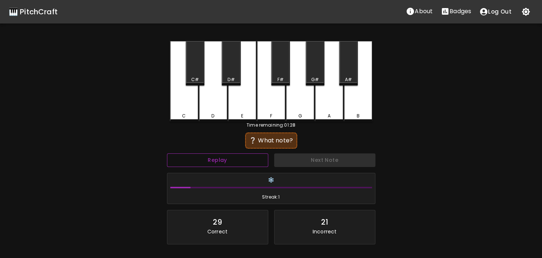
click at [229, 162] on button "Replay" at bounding box center [217, 161] width 101 height 14
click at [313, 72] on div "G#" at bounding box center [315, 63] width 19 height 44
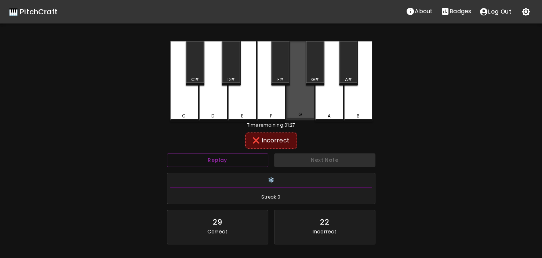
click at [301, 97] on div "G" at bounding box center [300, 80] width 29 height 79
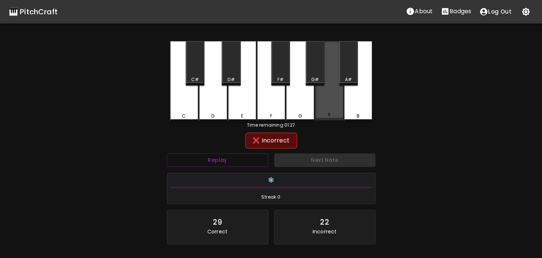
click at [326, 97] on div "A" at bounding box center [329, 80] width 29 height 79
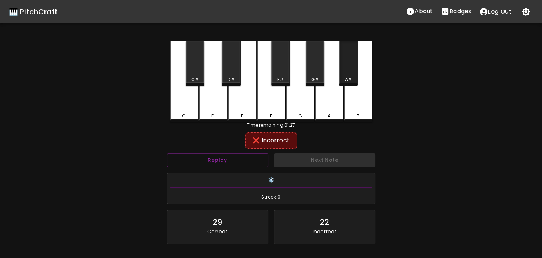
click at [357, 66] on div "A#" at bounding box center [348, 63] width 19 height 44
drag, startPoint x: 357, startPoint y: 80, endPoint x: 360, endPoint y: 85, distance: 5.6
click at [360, 85] on div "C C# D D# E F F# G G# A A# B" at bounding box center [271, 81] width 203 height 81
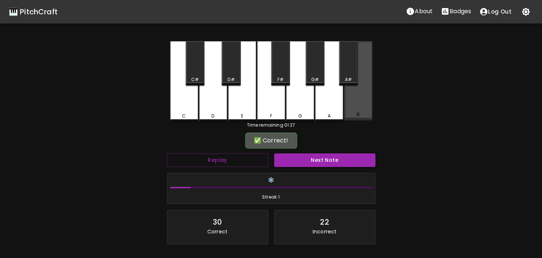
click at [363, 91] on div "B" at bounding box center [358, 80] width 29 height 79
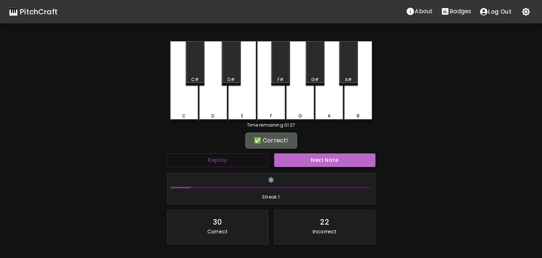
click at [339, 161] on button "Next Note" at bounding box center [324, 161] width 101 height 14
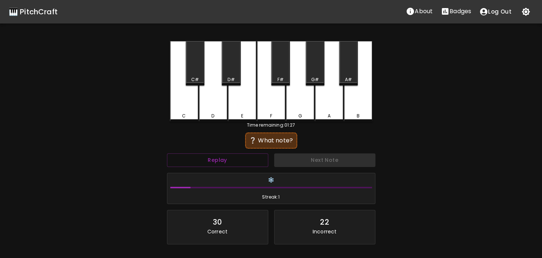
click at [221, 167] on div "Replay" at bounding box center [217, 160] width 107 height 19
click at [221, 166] on button "Replay" at bounding box center [217, 161] width 101 height 14
click at [220, 161] on button "Replay" at bounding box center [217, 161] width 101 height 14
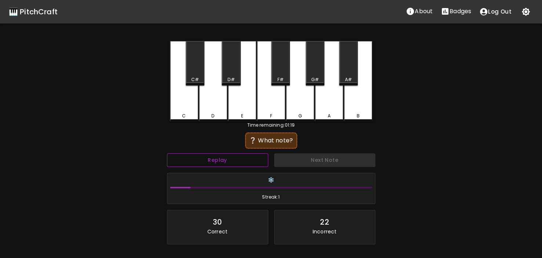
click at [220, 161] on button "Replay" at bounding box center [217, 161] width 101 height 14
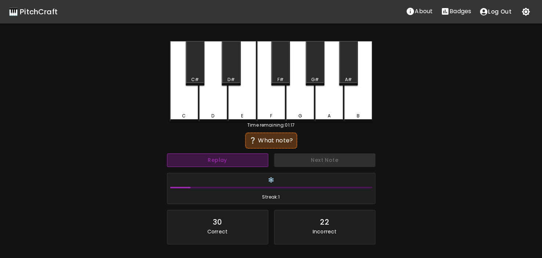
click at [220, 161] on button "Replay" at bounding box center [217, 161] width 101 height 14
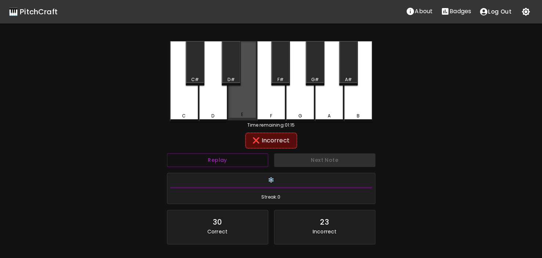
click at [229, 90] on div "E" at bounding box center [242, 80] width 29 height 79
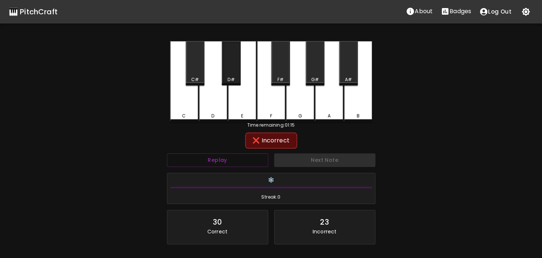
click at [230, 69] on div "D#" at bounding box center [231, 63] width 19 height 44
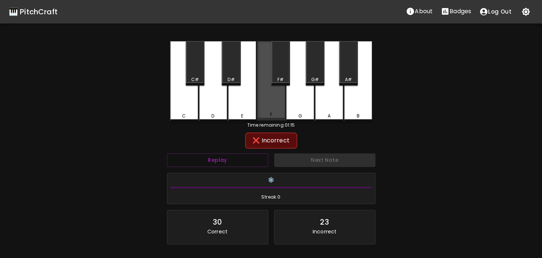
click at [282, 100] on div "F" at bounding box center [271, 80] width 29 height 79
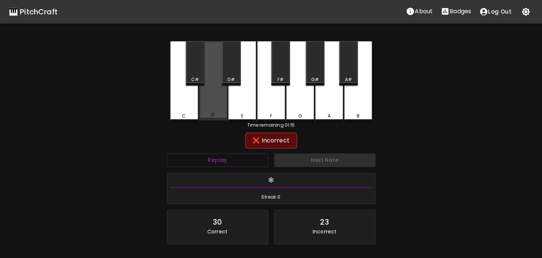
click at [221, 102] on div "D" at bounding box center [213, 80] width 29 height 79
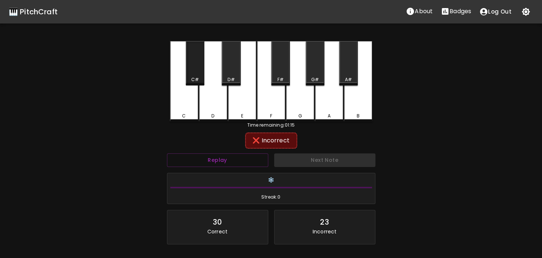
click at [198, 75] on div "C#" at bounding box center [195, 63] width 19 height 44
click at [228, 170] on div "❄️ Streak: 0" at bounding box center [271, 188] width 214 height 37
drag, startPoint x: 227, startPoint y: 168, endPoint x: 226, endPoint y: 163, distance: 4.9
click at [227, 165] on div "Replay" at bounding box center [217, 160] width 107 height 19
click at [225, 160] on button "Replay" at bounding box center [217, 161] width 101 height 14
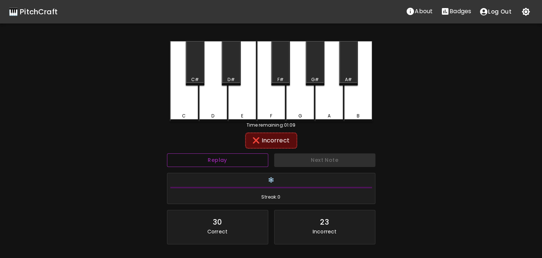
click at [225, 160] on button "Replay" at bounding box center [217, 161] width 101 height 14
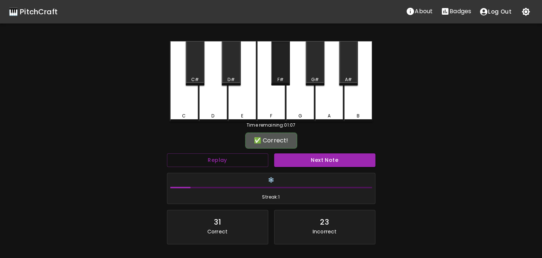
drag, startPoint x: 272, startPoint y: 66, endPoint x: 276, endPoint y: 110, distance: 43.9
click at [272, 67] on div "F#" at bounding box center [280, 63] width 19 height 44
click at [304, 156] on button "Next Note" at bounding box center [324, 161] width 101 height 14
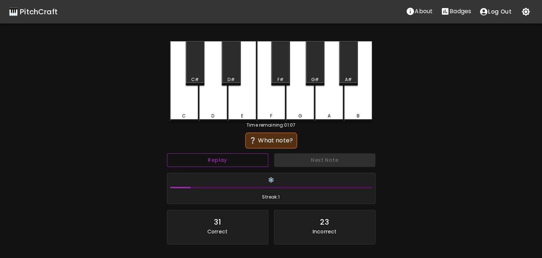
click at [191, 161] on button "Replay" at bounding box center [217, 161] width 101 height 14
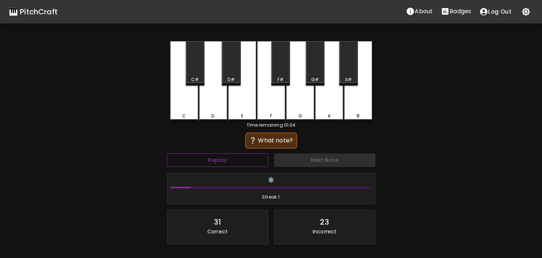
click at [191, 161] on button "Replay" at bounding box center [217, 161] width 101 height 14
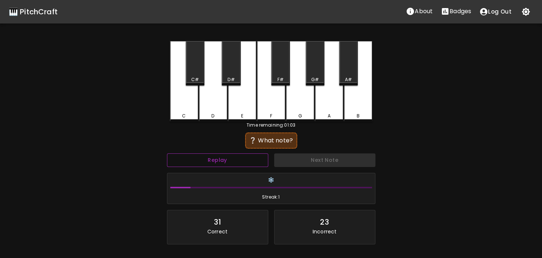
click at [191, 161] on button "Replay" at bounding box center [217, 161] width 101 height 14
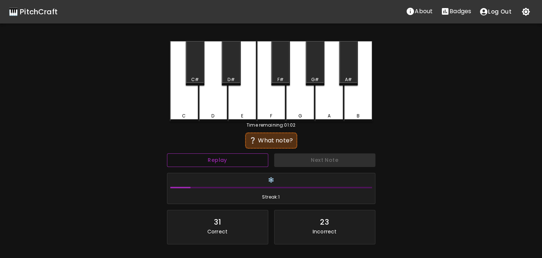
click at [191, 161] on button "Replay" at bounding box center [217, 161] width 101 height 14
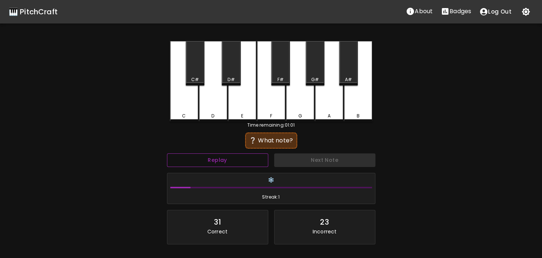
click at [191, 161] on button "Replay" at bounding box center [217, 161] width 101 height 14
click at [224, 70] on div "D#" at bounding box center [231, 63] width 19 height 44
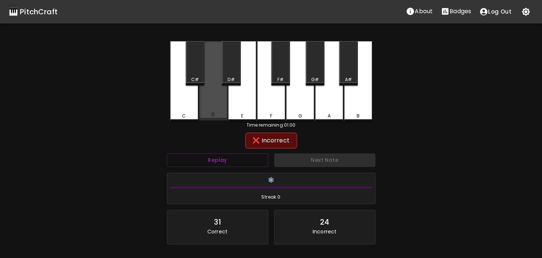
drag, startPoint x: 223, startPoint y: 96, endPoint x: 230, endPoint y: 77, distance: 20.6
click at [223, 94] on div "D" at bounding box center [213, 80] width 29 height 79
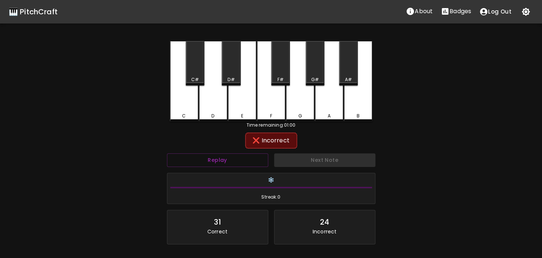
click at [230, 77] on div "D#" at bounding box center [231, 79] width 7 height 7
click at [229, 167] on div "Replay" at bounding box center [217, 160] width 107 height 19
click at [228, 166] on button "Replay" at bounding box center [217, 161] width 101 height 14
click at [228, 164] on button "Replay" at bounding box center [217, 161] width 101 height 14
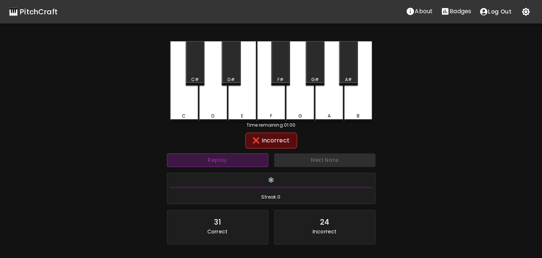
click at [228, 164] on button "Replay" at bounding box center [217, 161] width 101 height 14
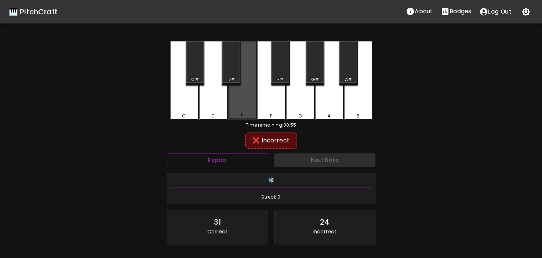
click at [237, 105] on div "E" at bounding box center [242, 80] width 29 height 79
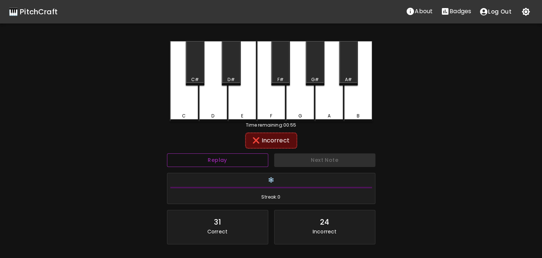
click at [231, 167] on div "Replay" at bounding box center [217, 160] width 107 height 19
click at [230, 165] on button "Replay" at bounding box center [217, 161] width 101 height 14
click at [229, 159] on button "Replay" at bounding box center [217, 161] width 101 height 14
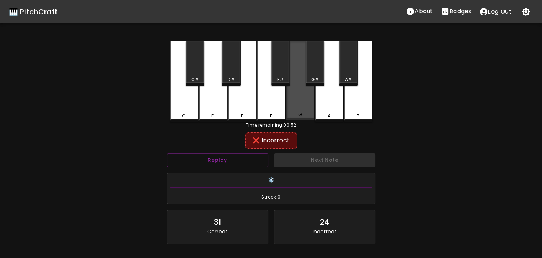
click at [298, 101] on div "G" at bounding box center [300, 80] width 29 height 79
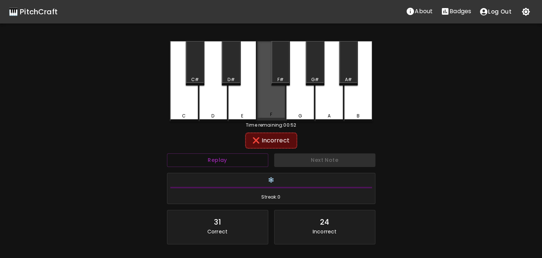
click at [258, 119] on div "F" at bounding box center [271, 80] width 29 height 79
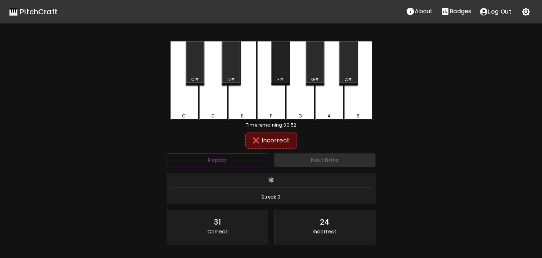
drag, startPoint x: 275, startPoint y: 75, endPoint x: 303, endPoint y: 90, distance: 31.4
click at [278, 77] on div "F#" at bounding box center [280, 63] width 19 height 44
drag, startPoint x: 313, startPoint y: 76, endPoint x: 319, endPoint y: 89, distance: 14.6
click at [314, 77] on div "G#" at bounding box center [315, 63] width 19 height 44
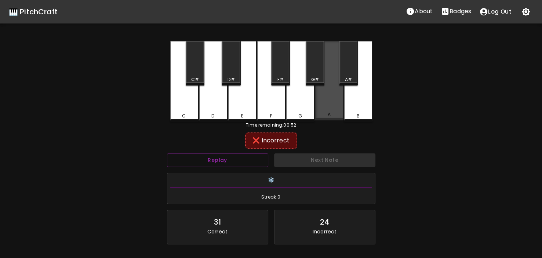
drag, startPoint x: 321, startPoint y: 92, endPoint x: 336, endPoint y: 73, distance: 24.5
click at [323, 87] on div "A" at bounding box center [329, 80] width 29 height 79
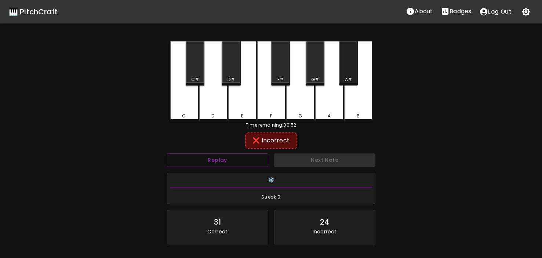
drag, startPoint x: 348, startPoint y: 65, endPoint x: 354, endPoint y: 98, distance: 33.1
click at [349, 77] on div "A#" at bounding box center [348, 63] width 19 height 44
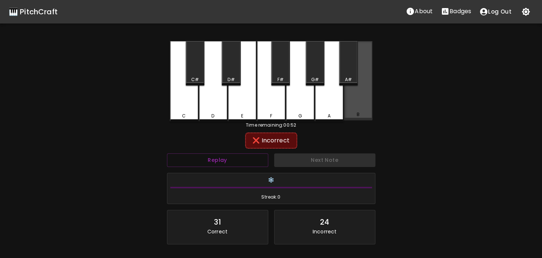
click at [354, 101] on div "B" at bounding box center [358, 80] width 29 height 79
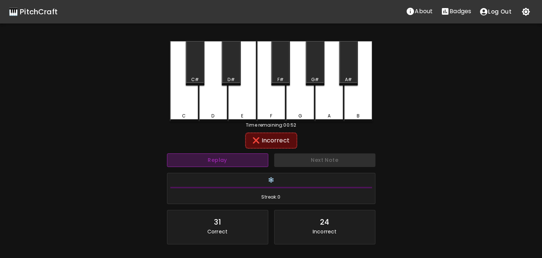
click at [208, 163] on button "Replay" at bounding box center [217, 161] width 101 height 14
drag, startPoint x: 208, startPoint y: 163, endPoint x: 190, endPoint y: 126, distance: 40.9
click at [207, 162] on button "Replay" at bounding box center [217, 161] width 101 height 14
click at [184, 111] on div "C" at bounding box center [184, 81] width 29 height 81
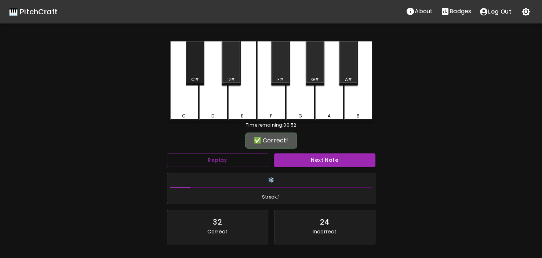
drag, startPoint x: 196, startPoint y: 75, endPoint x: 201, endPoint y: 97, distance: 23.3
click at [200, 94] on div "C C# D D# E F F# G G# A A# B" at bounding box center [271, 81] width 203 height 81
click at [292, 157] on button "Next Note" at bounding box center [324, 161] width 101 height 14
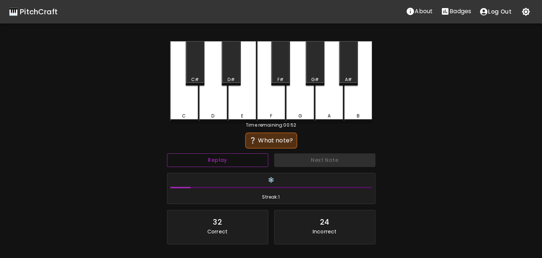
click at [213, 165] on button "Replay" at bounding box center [217, 161] width 101 height 14
click at [212, 163] on button "Replay" at bounding box center [217, 161] width 101 height 14
click at [211, 163] on button "Replay" at bounding box center [217, 161] width 101 height 14
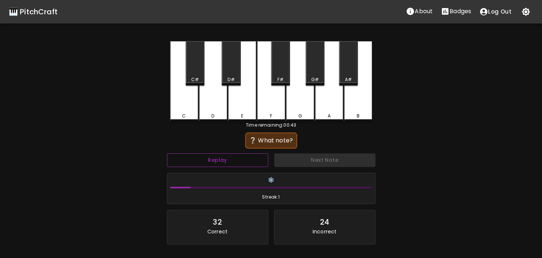
click at [211, 163] on button "Replay" at bounding box center [217, 161] width 101 height 14
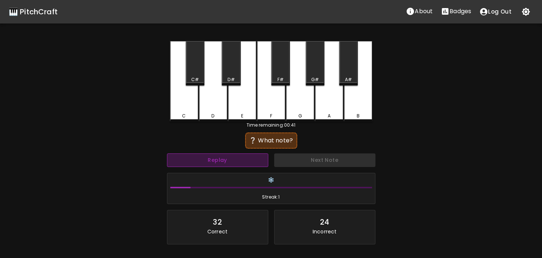
click at [211, 163] on button "Replay" at bounding box center [217, 161] width 101 height 14
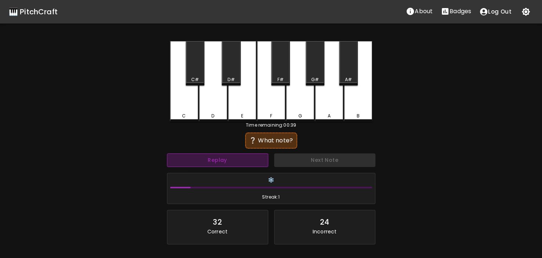
click at [211, 163] on button "Replay" at bounding box center [217, 161] width 101 height 14
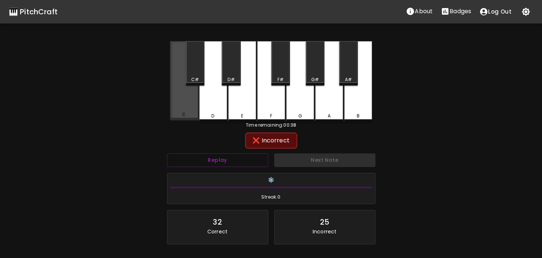
drag, startPoint x: 191, startPoint y: 108, endPoint x: 199, endPoint y: 108, distance: 8.1
click at [191, 108] on div "C" at bounding box center [184, 80] width 29 height 79
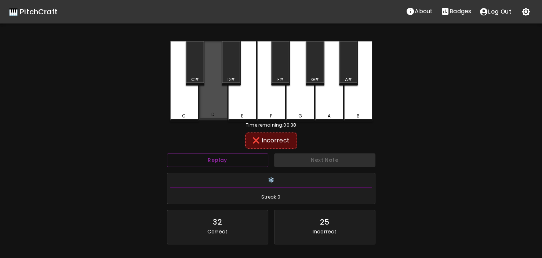
click at [213, 108] on div "D" at bounding box center [213, 80] width 29 height 79
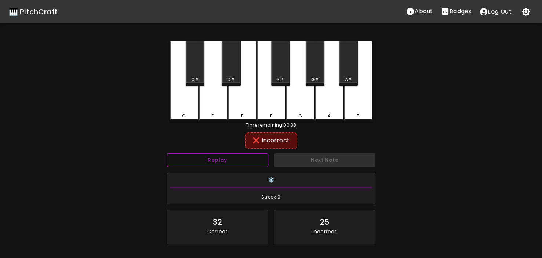
click at [220, 160] on button "Replay" at bounding box center [217, 161] width 101 height 14
click at [220, 159] on button "Replay" at bounding box center [217, 161] width 101 height 14
drag, startPoint x: 220, startPoint y: 159, endPoint x: 224, endPoint y: 151, distance: 8.9
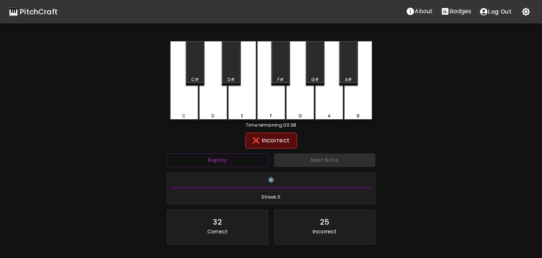
click at [220, 159] on button "Replay" at bounding box center [217, 161] width 101 height 14
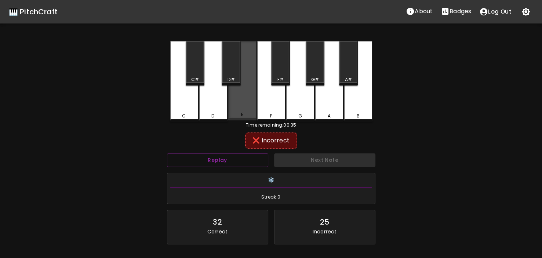
click at [254, 102] on div "E" at bounding box center [242, 80] width 29 height 79
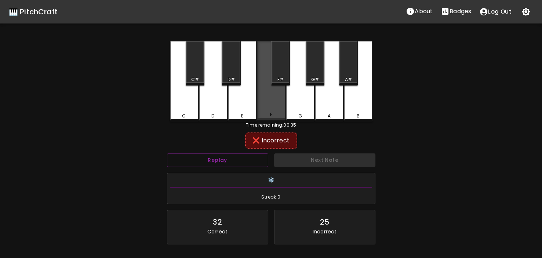
click at [271, 95] on div "F" at bounding box center [271, 80] width 29 height 79
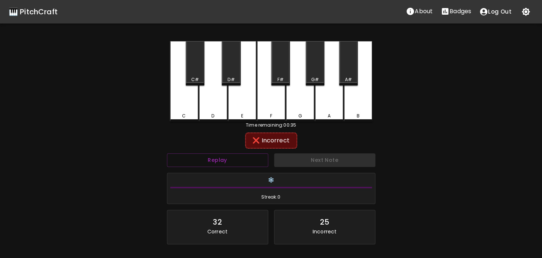
click at [230, 167] on div "Replay" at bounding box center [217, 160] width 107 height 19
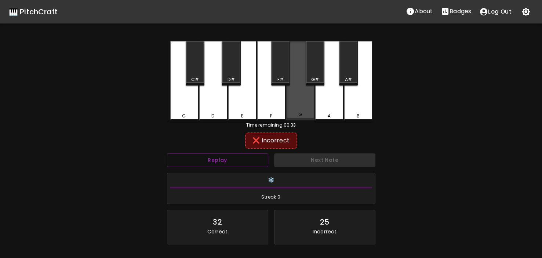
click at [292, 107] on div "G" at bounding box center [300, 80] width 29 height 79
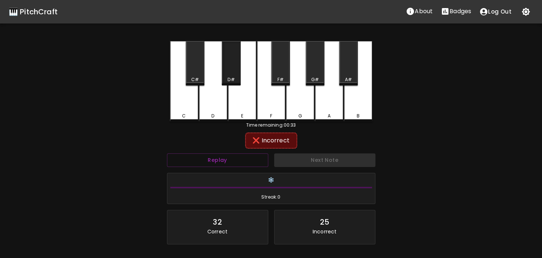
click at [234, 82] on div "D#" at bounding box center [231, 79] width 7 height 7
click at [225, 166] on button "Replay" at bounding box center [217, 161] width 101 height 14
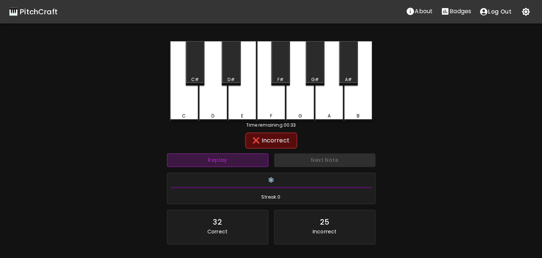
click at [225, 166] on button "Replay" at bounding box center [217, 161] width 101 height 14
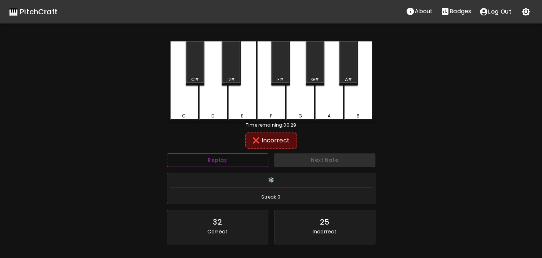
click at [225, 166] on button "Replay" at bounding box center [217, 161] width 101 height 14
drag, startPoint x: 312, startPoint y: 67, endPoint x: 311, endPoint y: 71, distance: 4.0
click at [311, 69] on div "G#" at bounding box center [315, 63] width 19 height 44
drag, startPoint x: 299, startPoint y: 102, endPoint x: 297, endPoint y: 98, distance: 4.1
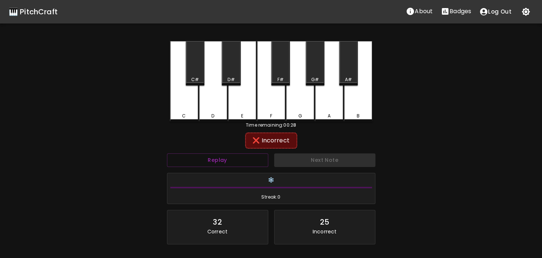
click at [298, 100] on div "G" at bounding box center [300, 81] width 29 height 81
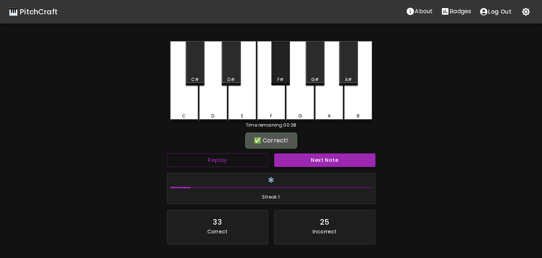
click at [286, 83] on div "F#" at bounding box center [280, 63] width 19 height 44
click at [285, 83] on div "F#" at bounding box center [280, 63] width 19 height 44
click at [288, 67] on div "F#" at bounding box center [280, 63] width 19 height 44
drag, startPoint x: 288, startPoint y: 68, endPoint x: 288, endPoint y: 72, distance: 4.1
click at [288, 68] on div "F#" at bounding box center [280, 63] width 19 height 44
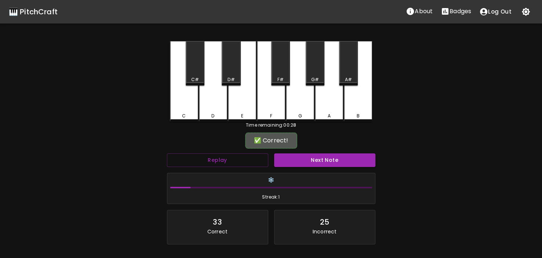
click at [328, 158] on button "Next Note" at bounding box center [324, 161] width 101 height 14
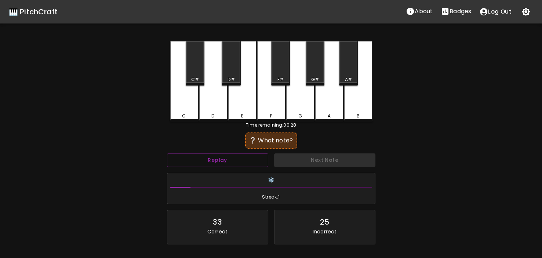
click at [225, 169] on div "Replay" at bounding box center [217, 160] width 107 height 19
click at [224, 162] on button "Replay" at bounding box center [217, 161] width 101 height 14
click at [224, 163] on button "Replay" at bounding box center [217, 161] width 101 height 14
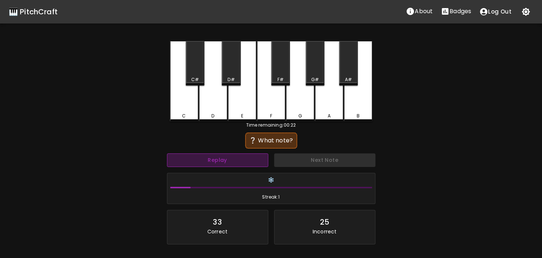
click at [224, 163] on button "Replay" at bounding box center [217, 161] width 101 height 14
click at [225, 163] on button "Replay" at bounding box center [217, 161] width 101 height 14
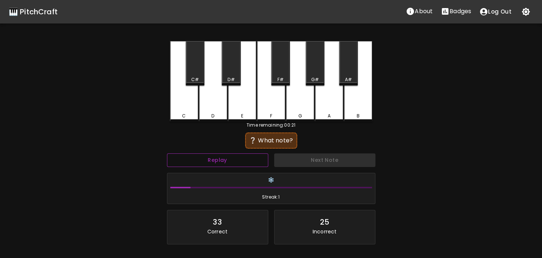
click at [225, 163] on button "Replay" at bounding box center [217, 161] width 101 height 14
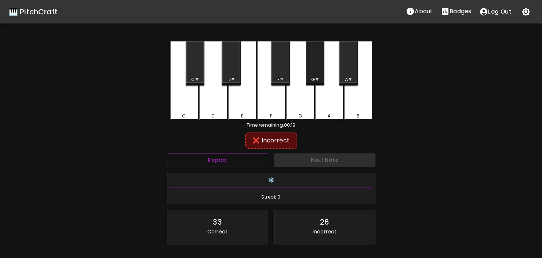
click at [314, 77] on div "G#" at bounding box center [315, 79] width 8 height 7
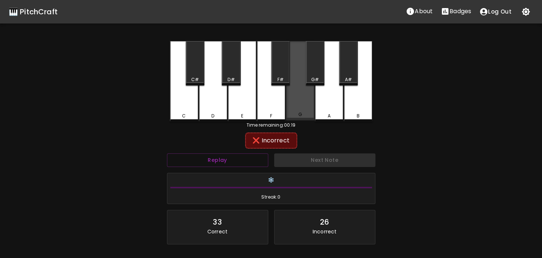
drag, startPoint x: 304, startPoint y: 105, endPoint x: 312, endPoint y: 77, distance: 29.1
click at [305, 100] on div "G" at bounding box center [300, 80] width 29 height 79
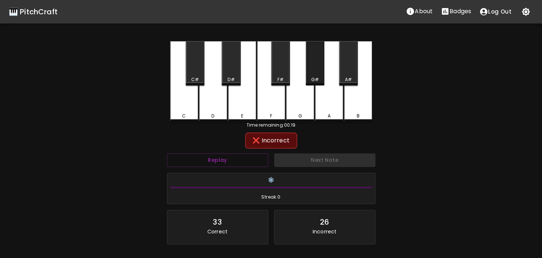
drag, startPoint x: 314, startPoint y: 73, endPoint x: 315, endPoint y: 80, distance: 7.2
click at [314, 75] on div "G#" at bounding box center [315, 63] width 19 height 44
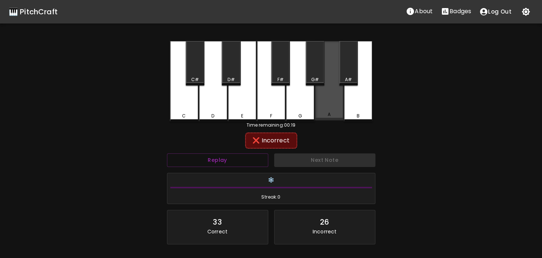
drag, startPoint x: 324, startPoint y: 108, endPoint x: 317, endPoint y: 97, distance: 13.9
click at [318, 100] on div "A" at bounding box center [329, 80] width 29 height 79
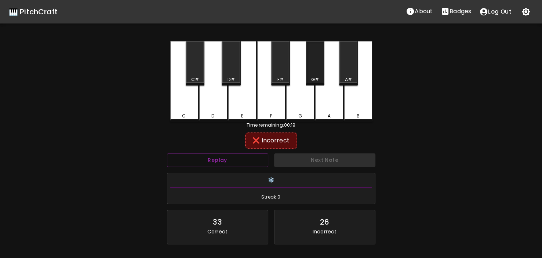
drag, startPoint x: 309, startPoint y: 79, endPoint x: 304, endPoint y: 103, distance: 24.1
click at [309, 80] on div "G#" at bounding box center [315, 79] width 17 height 7
drag, startPoint x: 303, startPoint y: 101, endPoint x: 288, endPoint y: 77, distance: 28.4
click at [300, 94] on div "G" at bounding box center [300, 81] width 29 height 81
drag, startPoint x: 284, startPoint y: 72, endPoint x: 277, endPoint y: 104, distance: 31.9
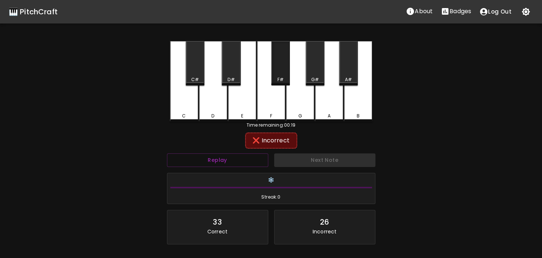
click at [284, 75] on div "F#" at bounding box center [280, 63] width 19 height 44
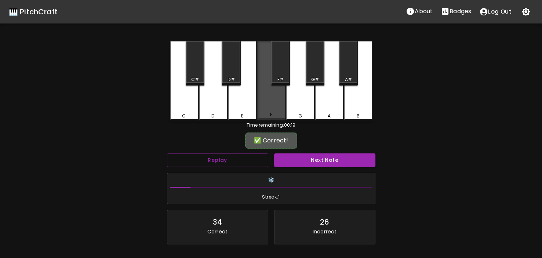
click at [276, 109] on div "F" at bounding box center [271, 80] width 29 height 79
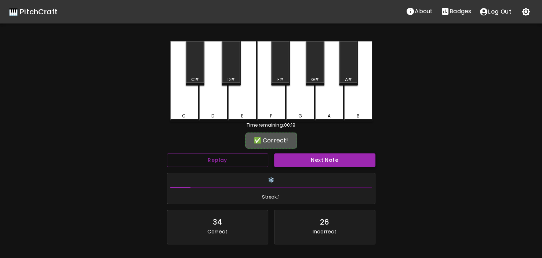
click at [297, 156] on button "Next Note" at bounding box center [324, 161] width 101 height 14
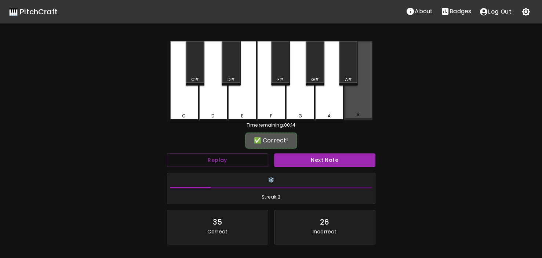
drag, startPoint x: 361, startPoint y: 96, endPoint x: 353, endPoint y: 83, distance: 15.1
click at [354, 86] on div "B" at bounding box center [358, 80] width 29 height 79
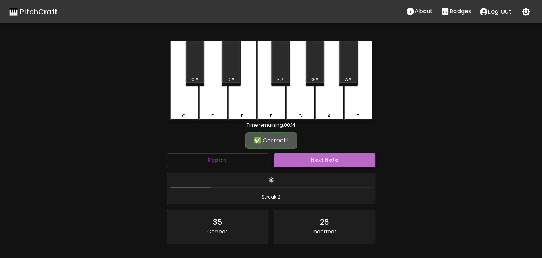
click at [342, 160] on button "Next Note" at bounding box center [324, 161] width 101 height 14
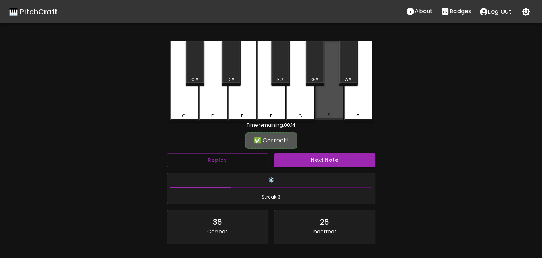
click at [330, 100] on div "A" at bounding box center [329, 80] width 29 height 79
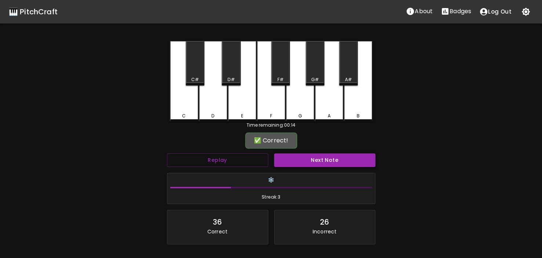
click at [329, 153] on div "Next Note" at bounding box center [324, 160] width 107 height 19
click at [326, 158] on button "Next Note" at bounding box center [324, 161] width 101 height 14
drag, startPoint x: 228, startPoint y: 83, endPoint x: 309, endPoint y: 136, distance: 97.3
click at [229, 87] on div "C C# D D# E F F# G G# A A# B" at bounding box center [271, 81] width 203 height 81
click at [331, 159] on button "Next Note" at bounding box center [324, 161] width 101 height 14
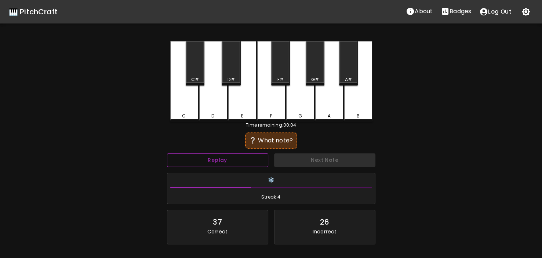
click at [238, 160] on button "Replay" at bounding box center [217, 161] width 101 height 14
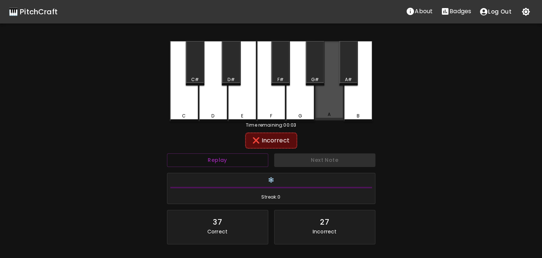
drag, startPoint x: 331, startPoint y: 89, endPoint x: 326, endPoint y: 77, distance: 13.0
click at [331, 89] on div "A" at bounding box center [329, 80] width 29 height 79
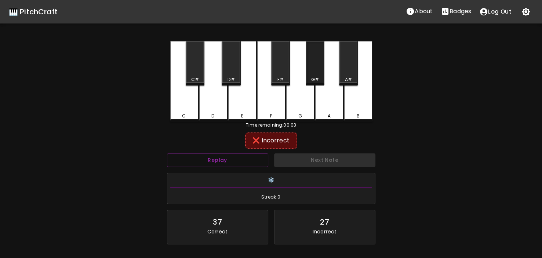
click at [321, 74] on div "G#" at bounding box center [315, 63] width 19 height 44
drag, startPoint x: 355, startPoint y: 67, endPoint x: 358, endPoint y: 86, distance: 18.6
click at [355, 76] on div "A#" at bounding box center [348, 63] width 19 height 44
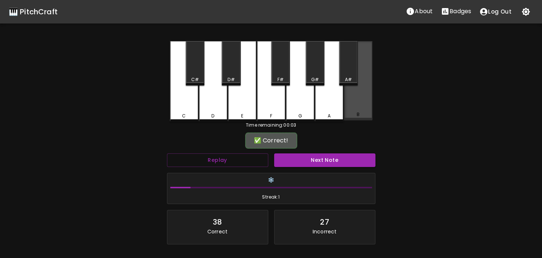
drag, startPoint x: 358, startPoint y: 86, endPoint x: 355, endPoint y: 122, distance: 35.7
click at [358, 88] on div "B" at bounding box center [358, 80] width 29 height 79
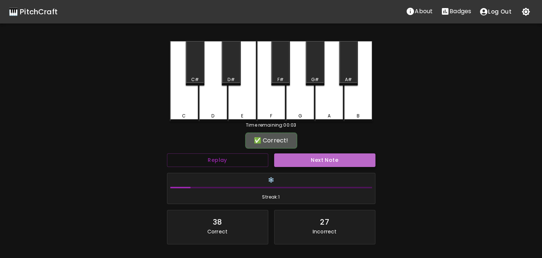
click at [339, 164] on button "Next Note" at bounding box center [324, 161] width 101 height 14
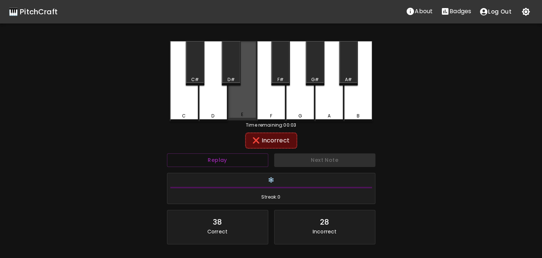
drag, startPoint x: 238, startPoint y: 98, endPoint x: 228, endPoint y: 100, distance: 9.8
click at [236, 99] on div "E" at bounding box center [242, 80] width 29 height 79
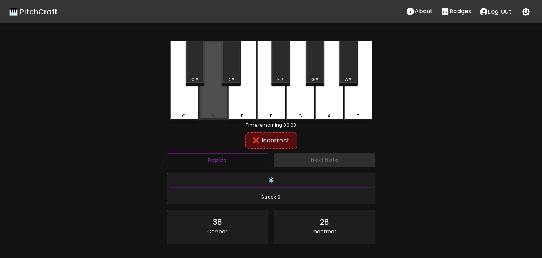
click at [219, 101] on div "D" at bounding box center [213, 80] width 29 height 79
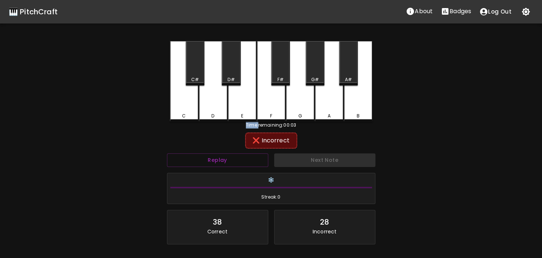
drag, startPoint x: 198, startPoint y: 77, endPoint x: 193, endPoint y: 94, distance: 17.7
click at [198, 77] on div "C#" at bounding box center [195, 79] width 8 height 7
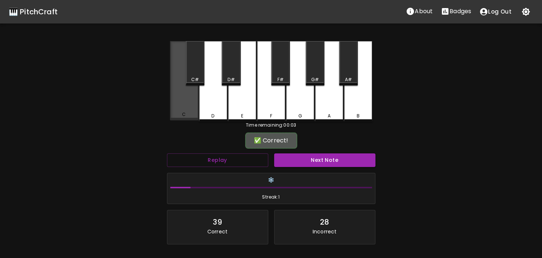
click at [189, 110] on div "C" at bounding box center [184, 80] width 29 height 79
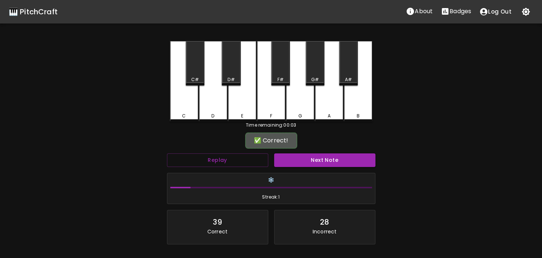
click at [327, 154] on button "Next Note" at bounding box center [324, 161] width 101 height 14
